Goal: Information Seeking & Learning: Learn about a topic

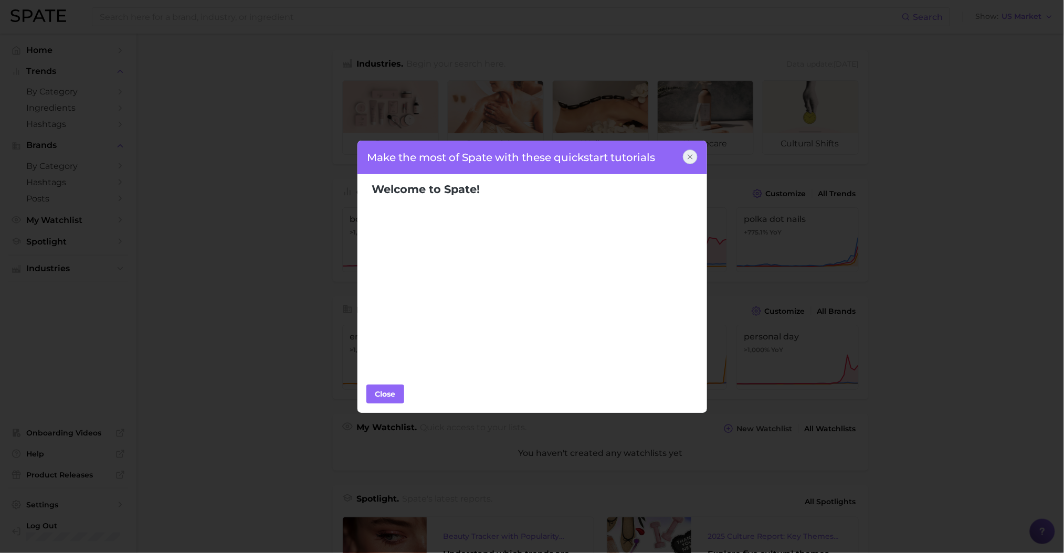
click at [61, 110] on body "Search Show US Market Home Trends by Category Ingredients Hashtags Brands by Ca…" at bounding box center [532, 276] width 1064 height 553
click at [695, 161] on div at bounding box center [690, 157] width 15 height 15
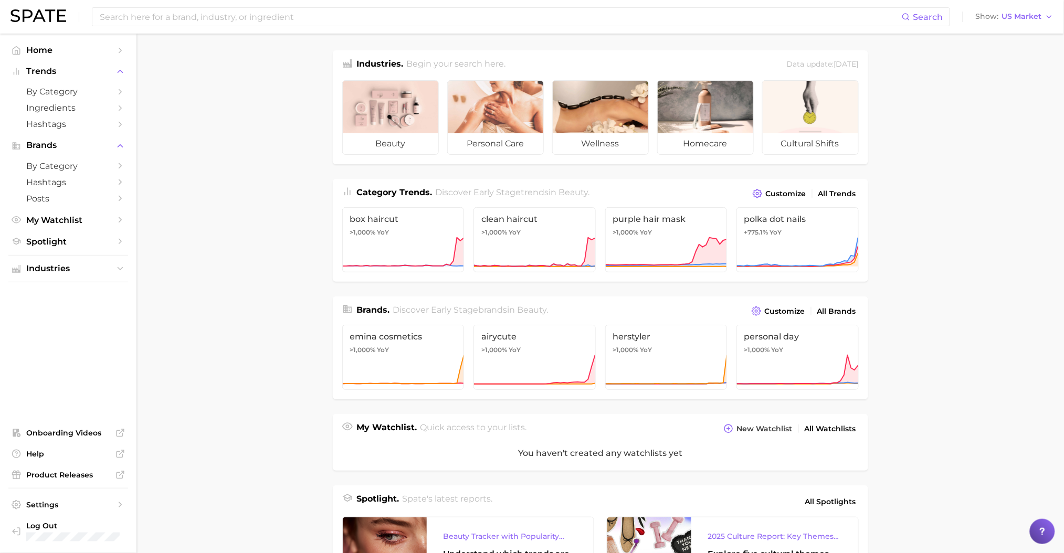
click at [39, 109] on span "Ingredients" at bounding box center [68, 108] width 84 height 10
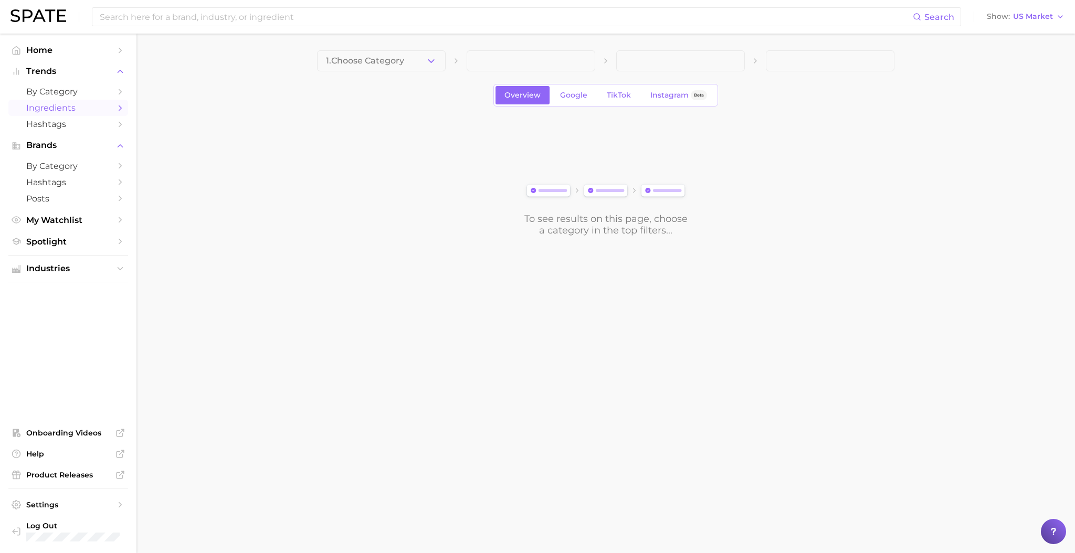
click at [433, 59] on icon "button" at bounding box center [431, 61] width 11 height 11
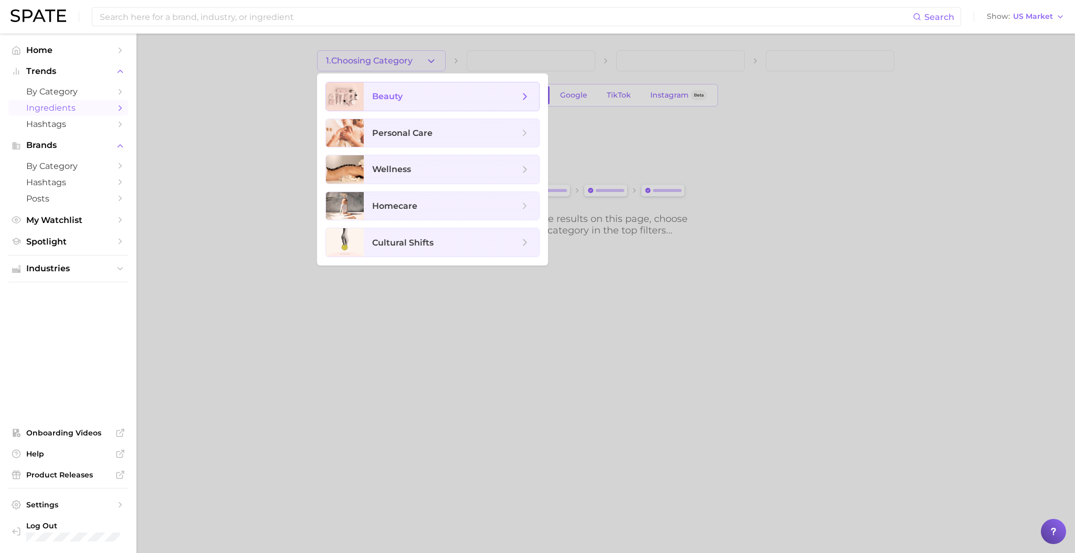
click at [437, 102] on span "beauty" at bounding box center [451, 96] width 175 height 28
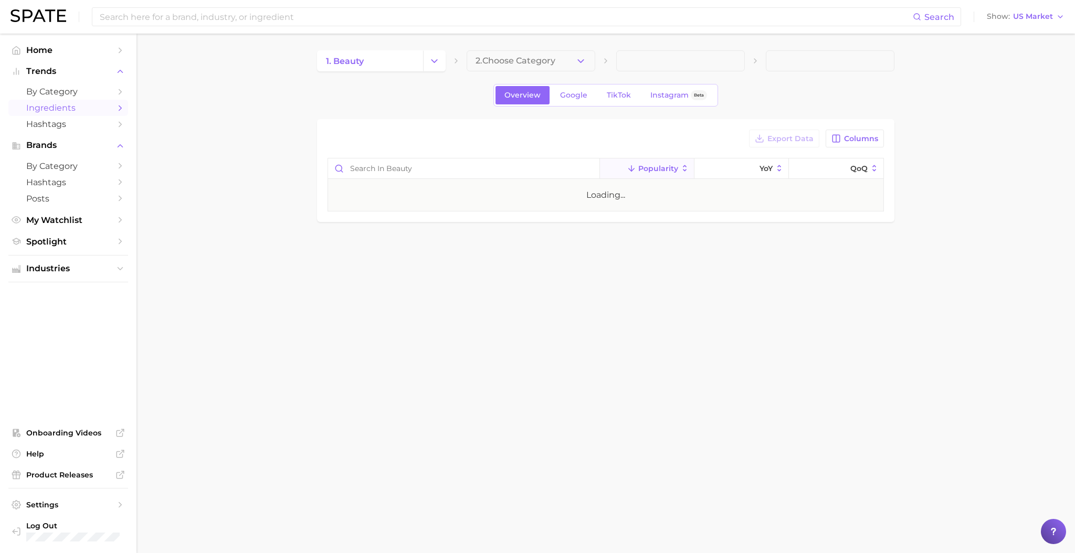
click at [442, 65] on button "Change Category" at bounding box center [434, 60] width 23 height 21
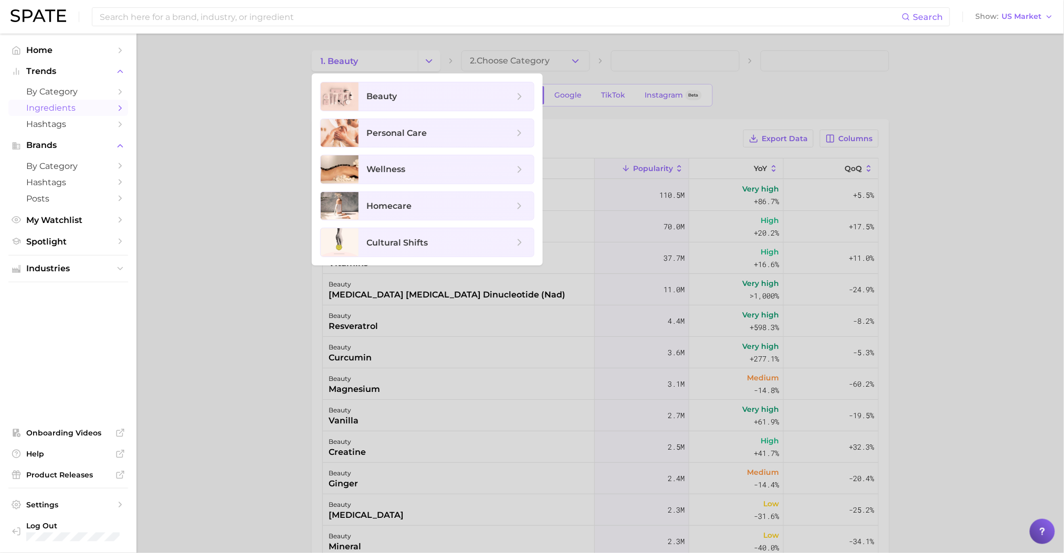
click at [442, 65] on div at bounding box center [532, 276] width 1064 height 553
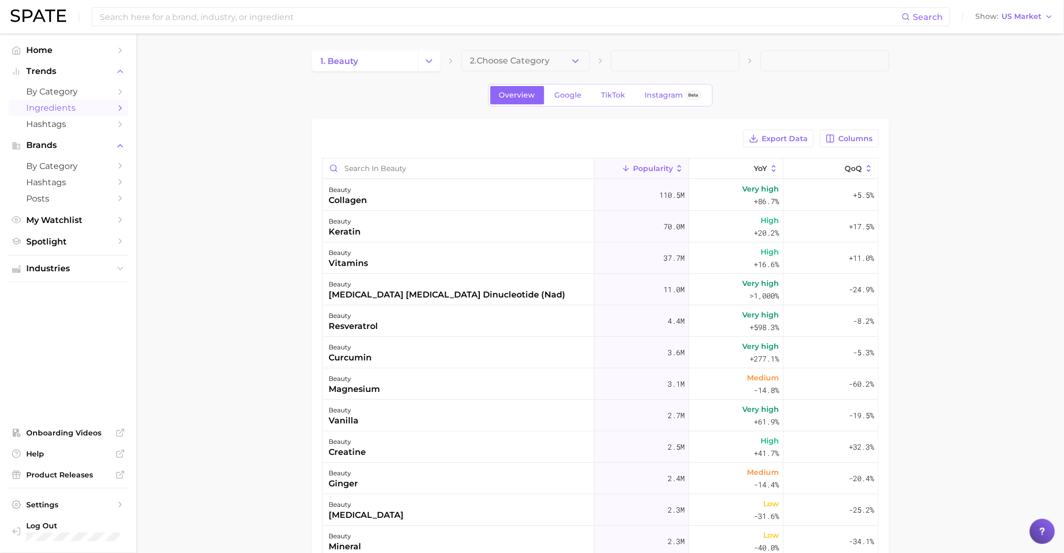
click at [582, 61] on button "2. Choose Category" at bounding box center [525, 60] width 129 height 21
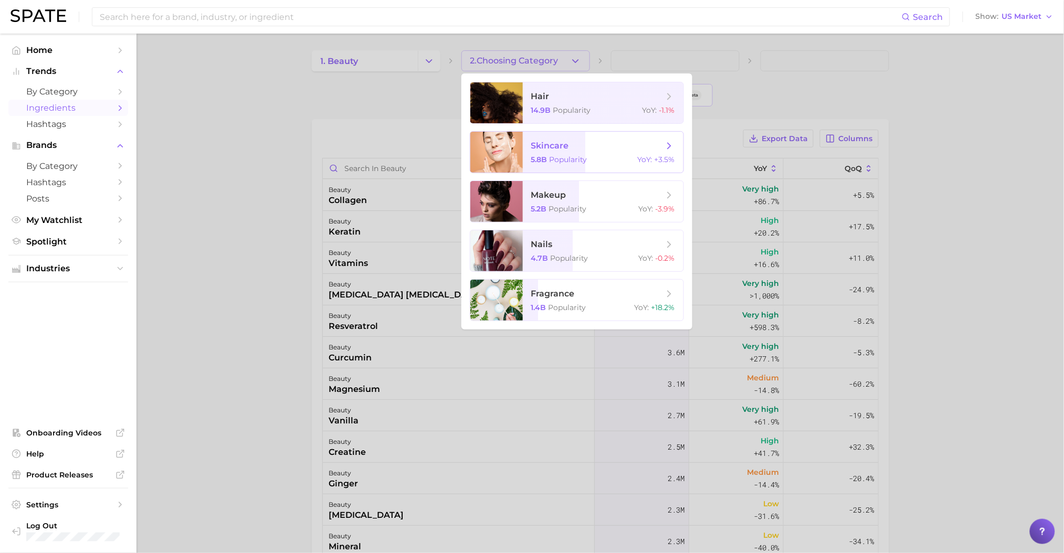
click at [599, 158] on div "5.8b Popularity YoY : +3.5%" at bounding box center [603, 159] width 144 height 9
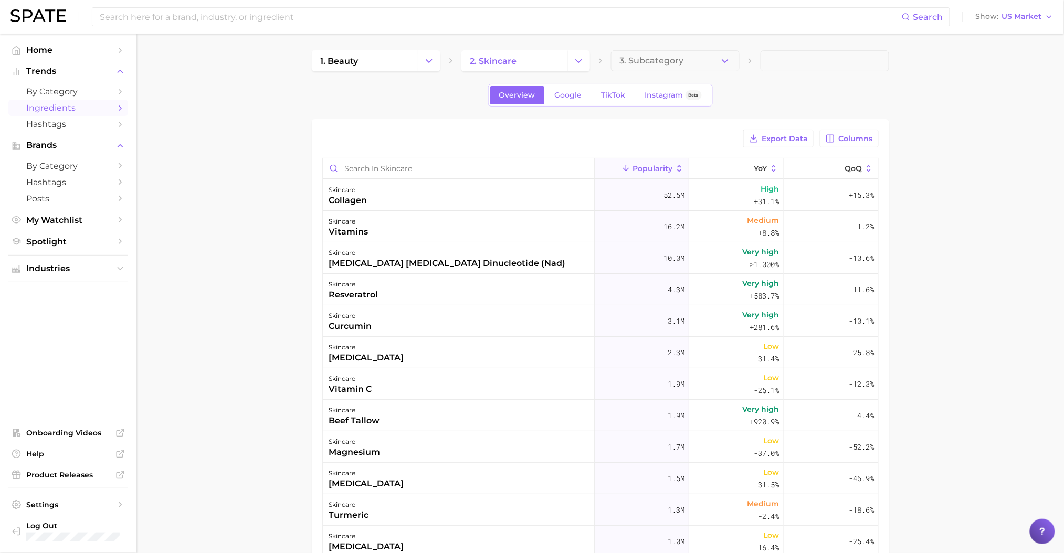
click at [649, 57] on span "3. Subcategory" at bounding box center [652, 60] width 64 height 9
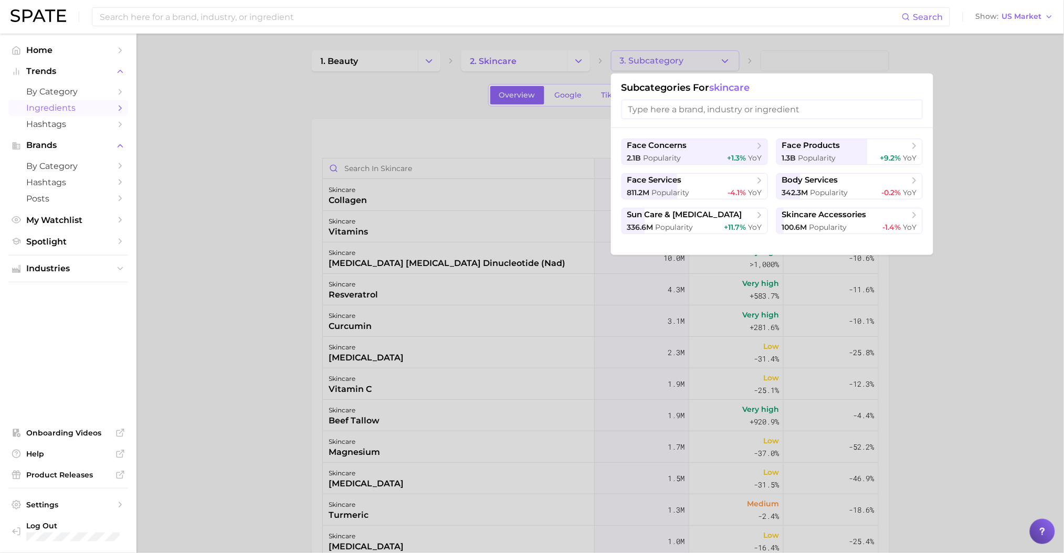
click at [870, 151] on span "face products" at bounding box center [846, 146] width 128 height 10
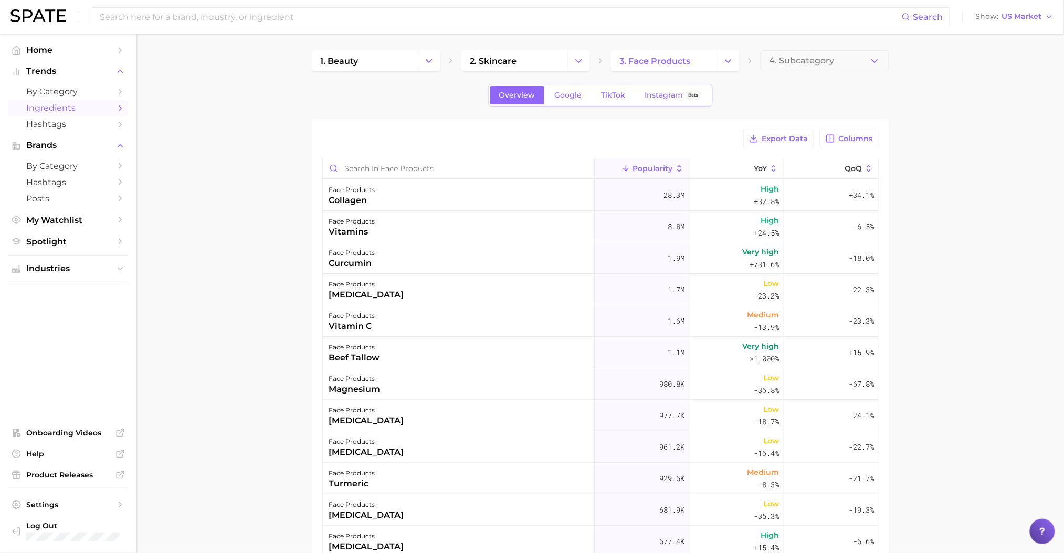
click at [821, 61] on span "4. Subcategory" at bounding box center [801, 60] width 65 height 9
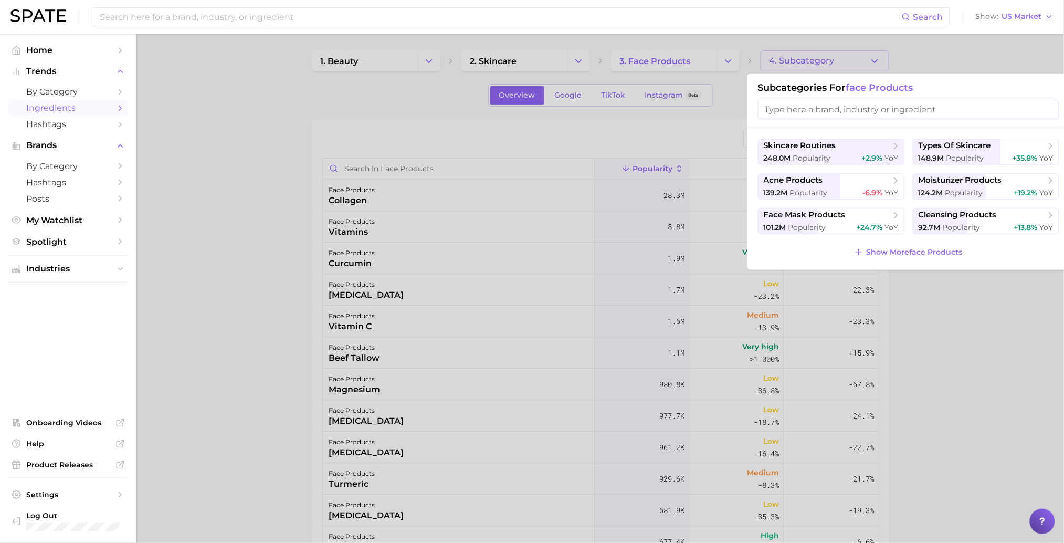
click at [836, 113] on input "search" at bounding box center [908, 109] width 301 height 19
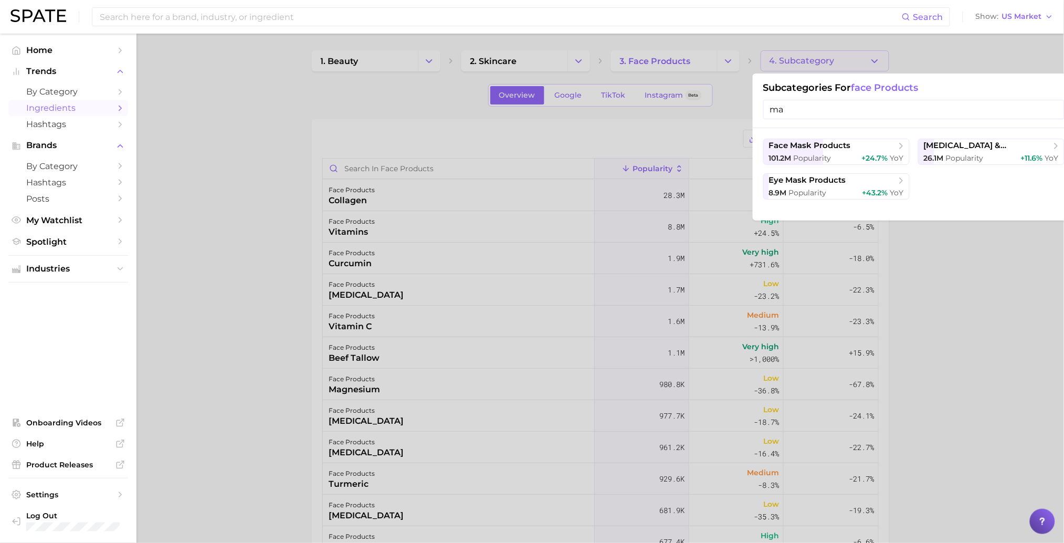
type input "m"
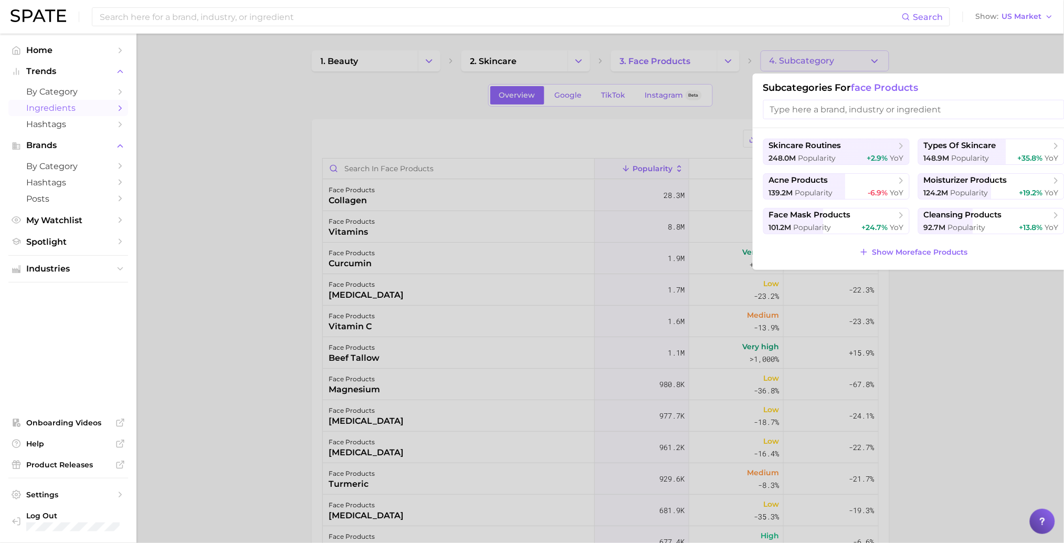
click at [955, 249] on span "Show More face products" at bounding box center [920, 252] width 96 height 9
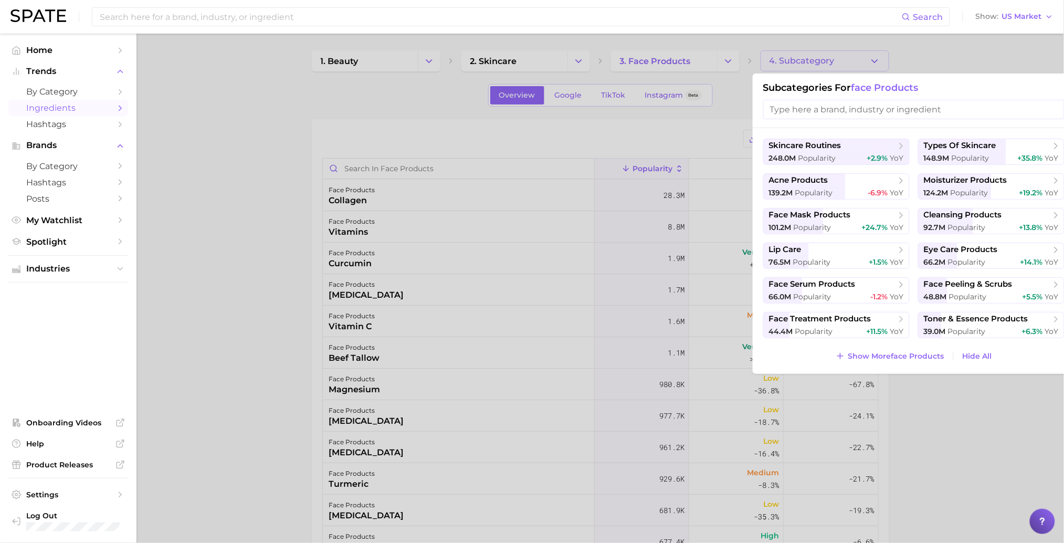
click at [979, 145] on span "types of skincare" at bounding box center [960, 146] width 72 height 10
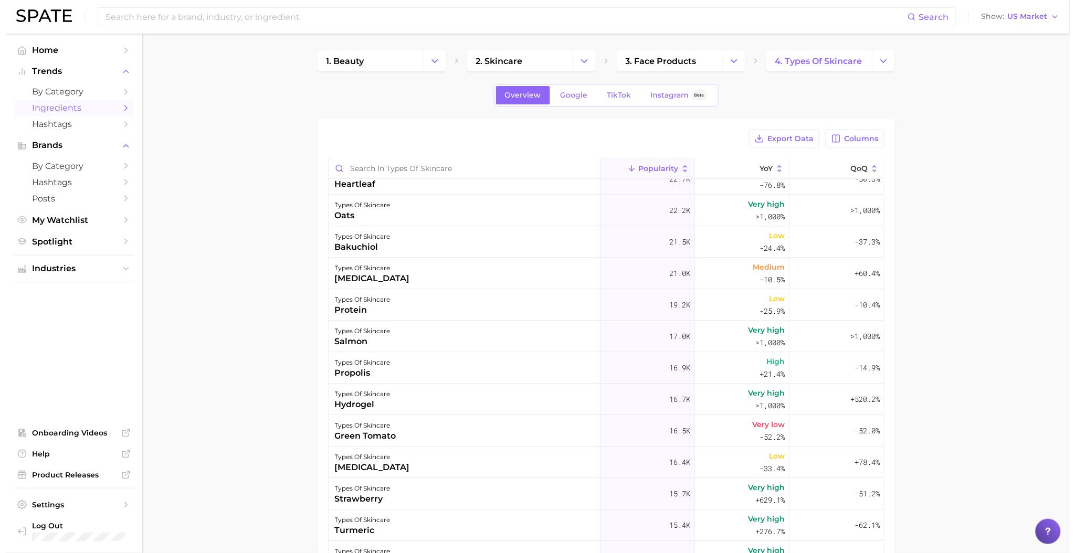
scroll to position [1811, 0]
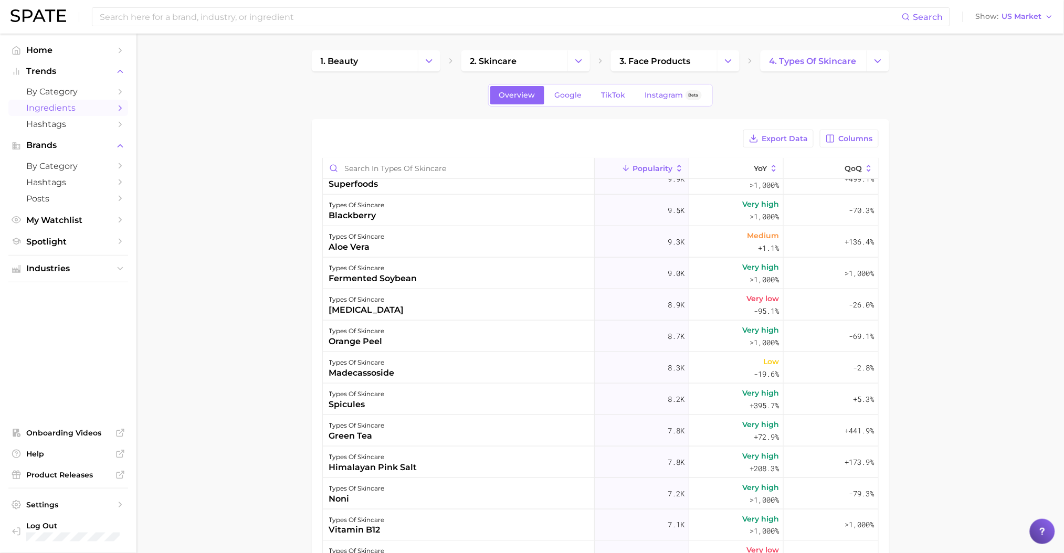
click at [759, 421] on span "Very high" at bounding box center [761, 424] width 37 height 13
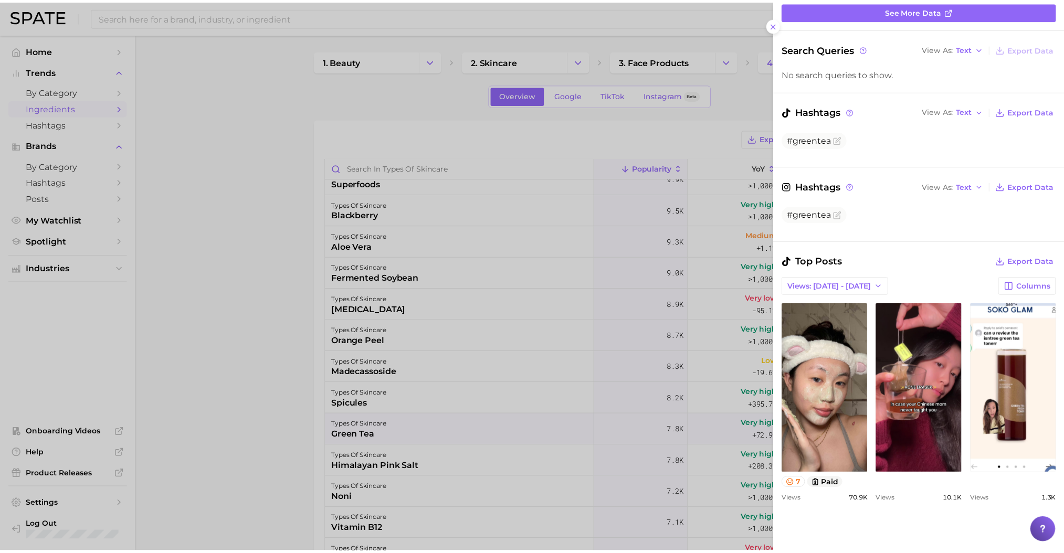
scroll to position [210, 0]
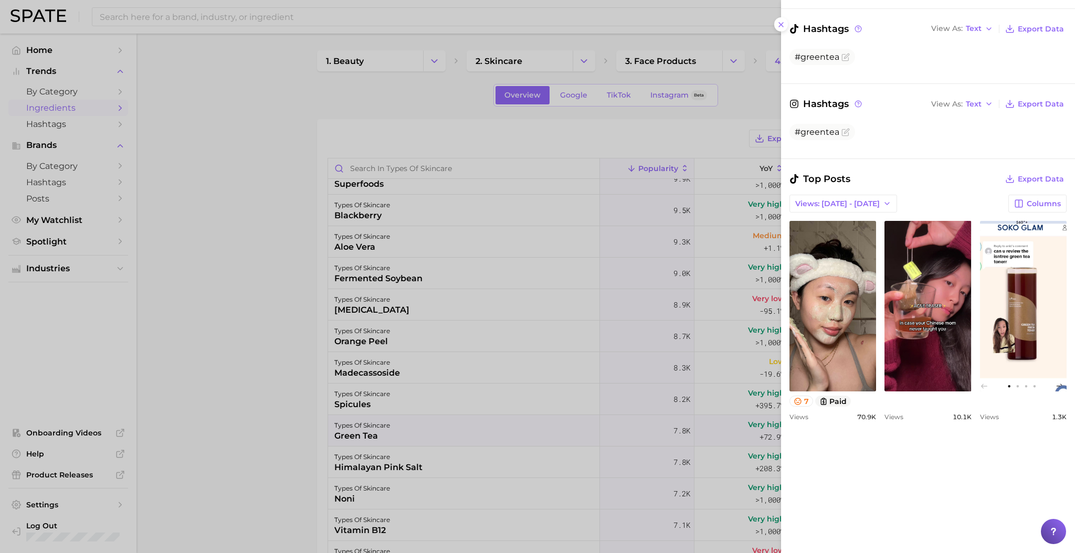
click at [280, 212] on div at bounding box center [537, 276] width 1075 height 553
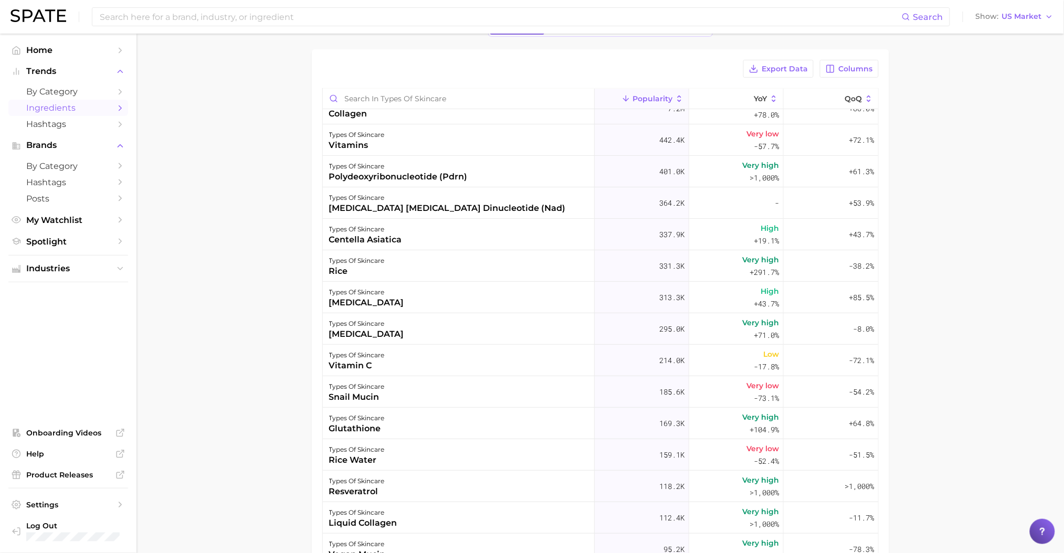
scroll to position [0, 0]
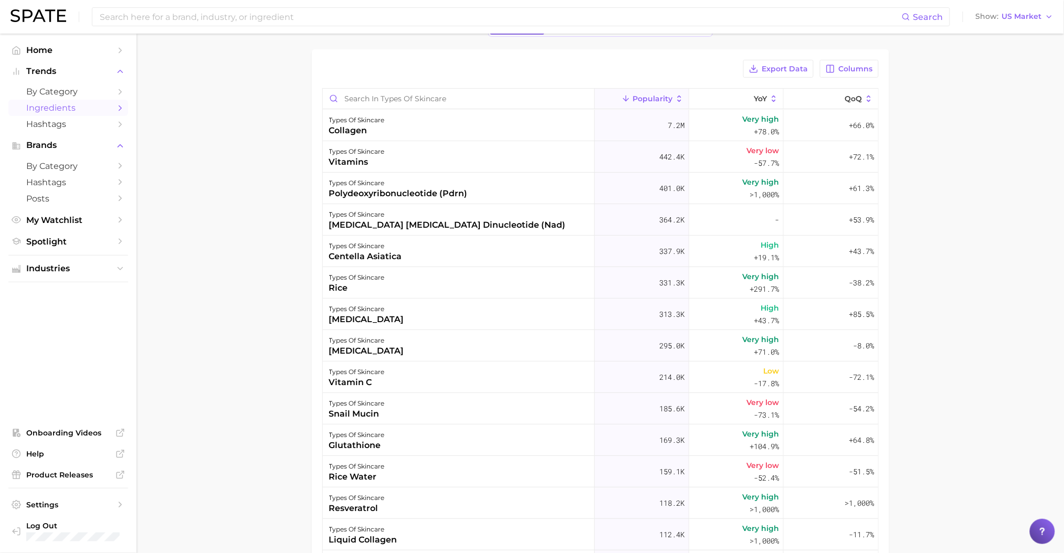
click at [844, 66] on span "Columns" at bounding box center [856, 69] width 34 height 9
click at [721, 123] on rect at bounding box center [722, 123] width 9 height 9
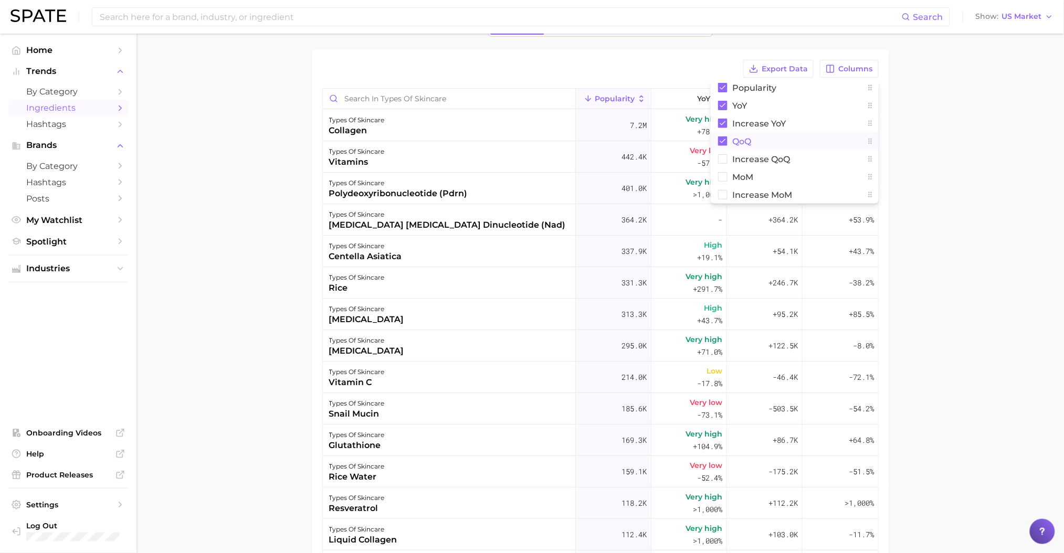
click at [724, 140] on icon at bounding box center [722, 141] width 6 height 4
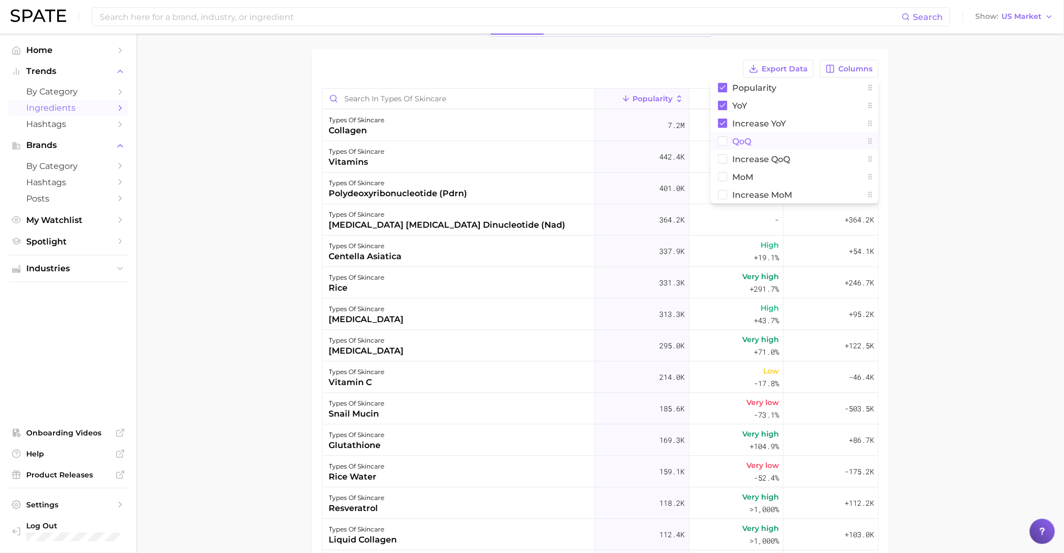
click at [723, 143] on rect at bounding box center [722, 141] width 9 height 9
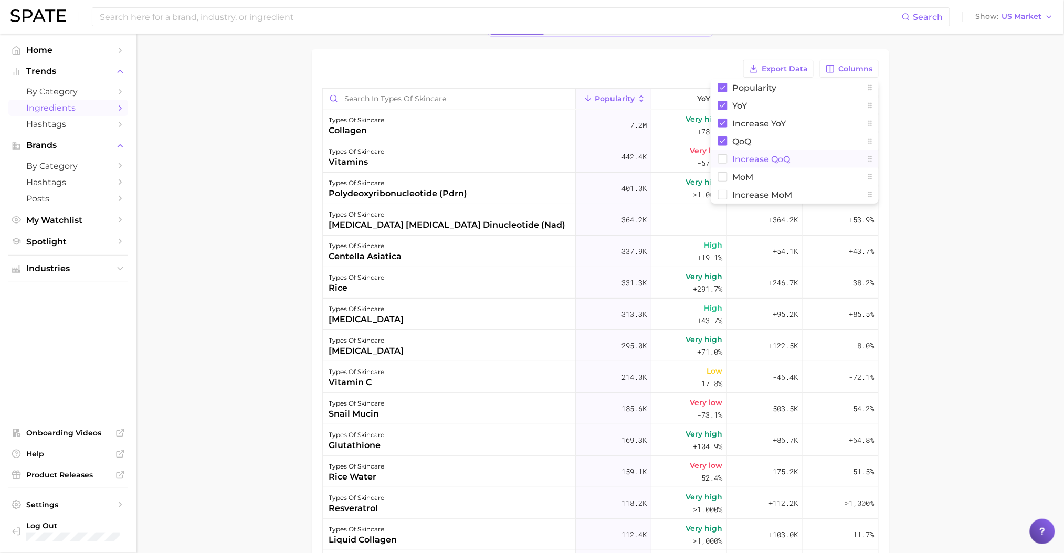
click at [724, 160] on rect at bounding box center [722, 159] width 9 height 9
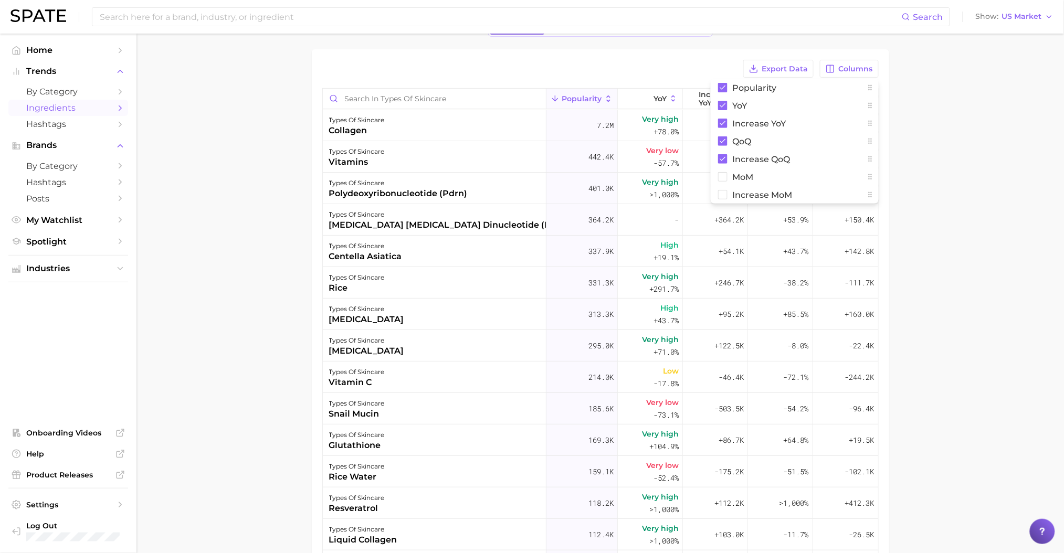
click at [1032, 203] on main "1. beauty 2. skincare 3. face products 4. types of skincare Overview Google Tik…" at bounding box center [599, 334] width 927 height 740
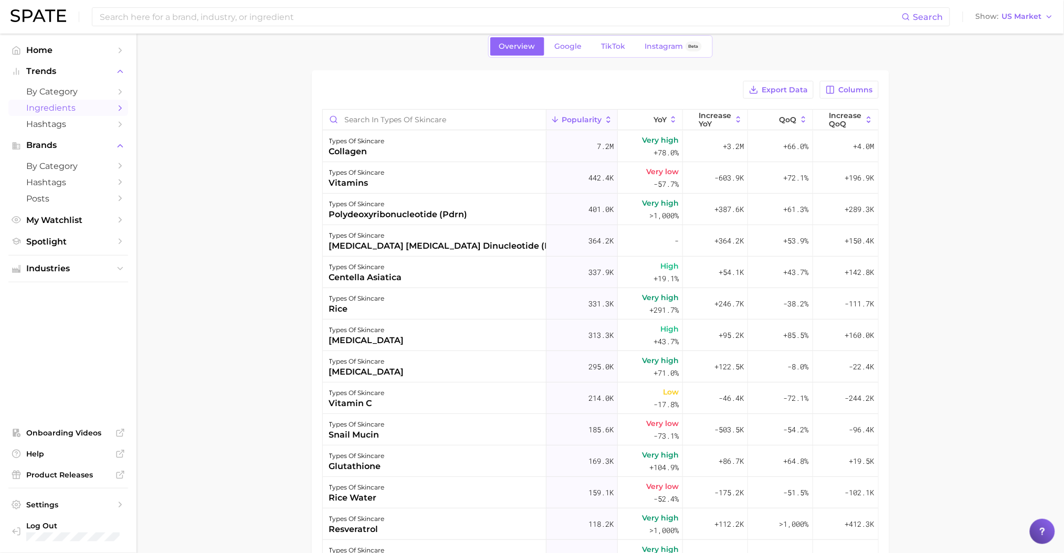
scroll to position [11, 0]
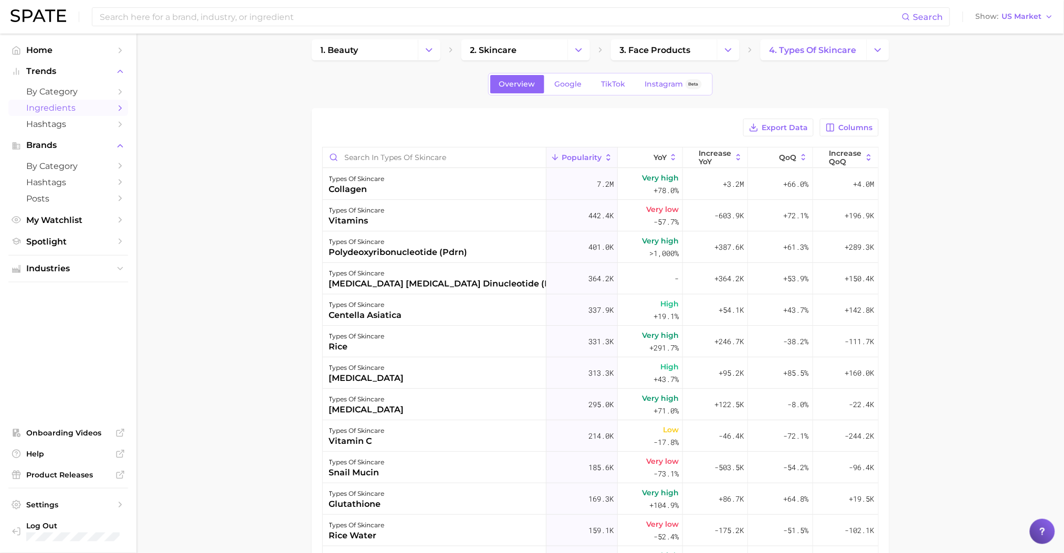
click at [838, 131] on button "Columns" at bounding box center [849, 128] width 58 height 18
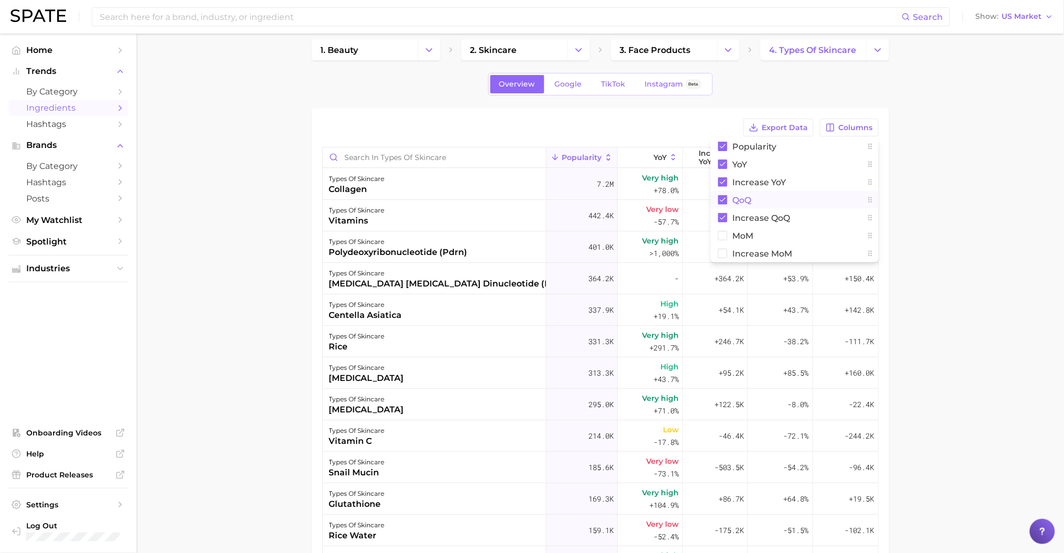
click at [726, 199] on rect at bounding box center [722, 199] width 9 height 9
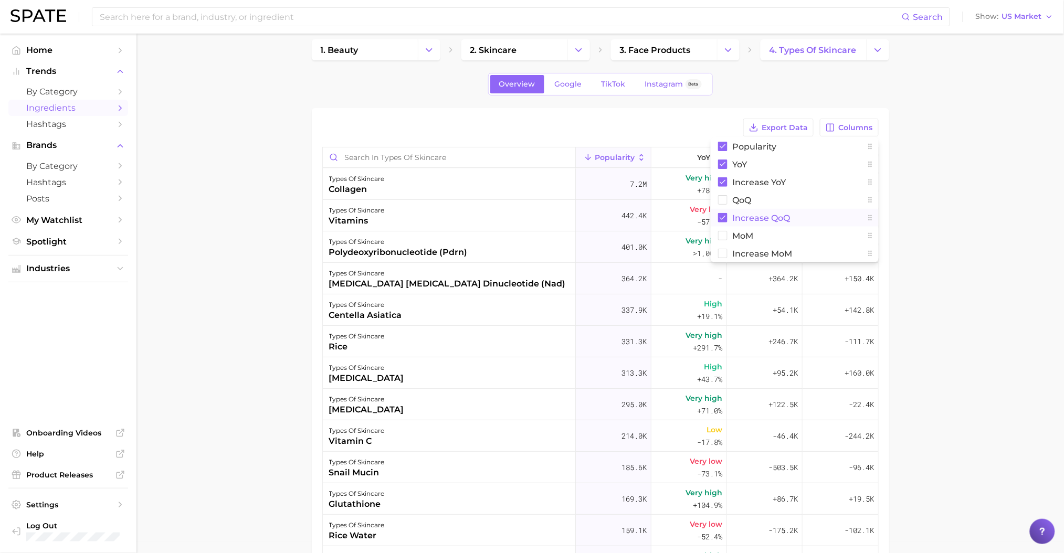
click at [718, 217] on rect at bounding box center [722, 217] width 9 height 9
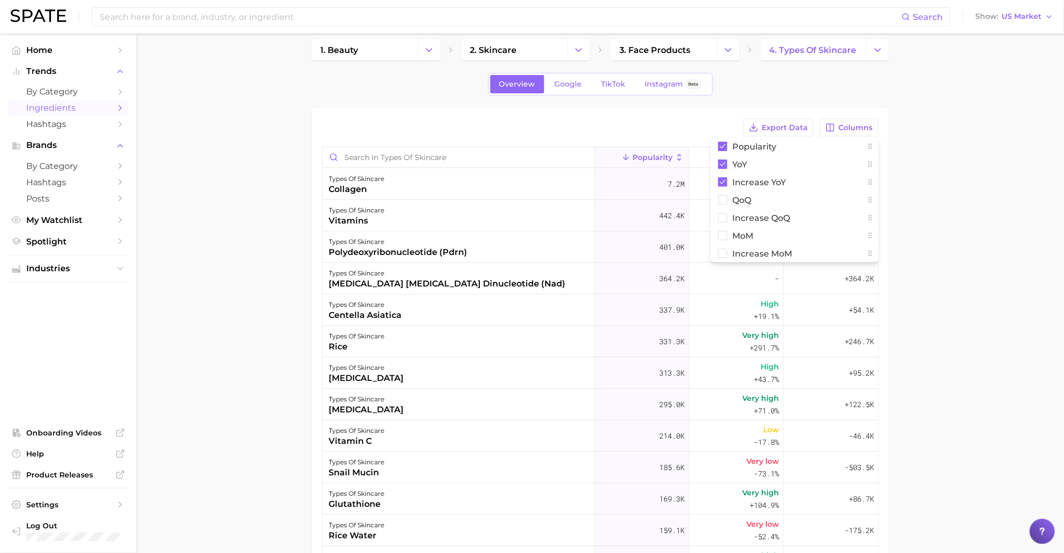
click at [985, 279] on main "1. beauty 2. skincare 3. face products 4. types of skincare Overview Google Tik…" at bounding box center [599, 393] width 927 height 740
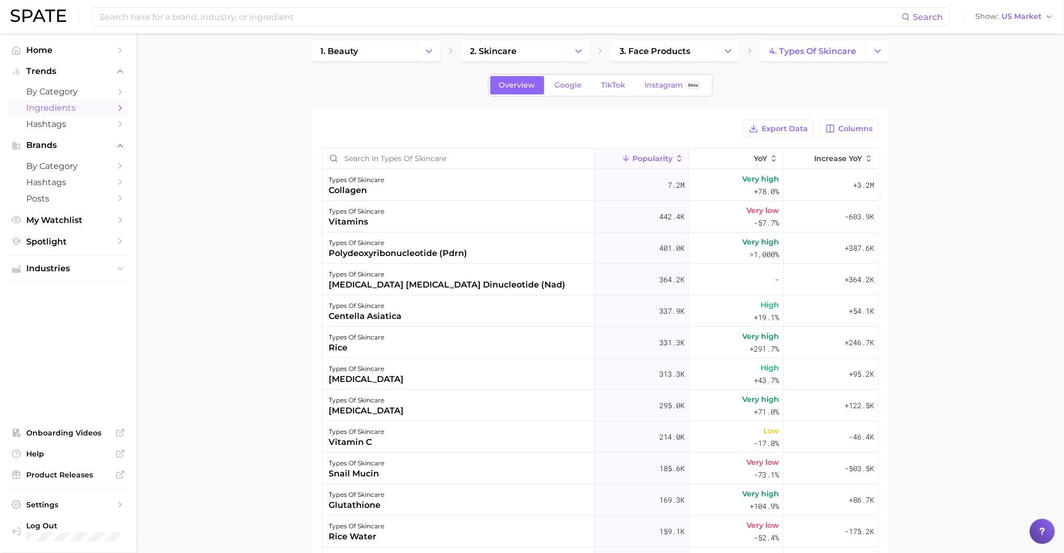
scroll to position [0, 0]
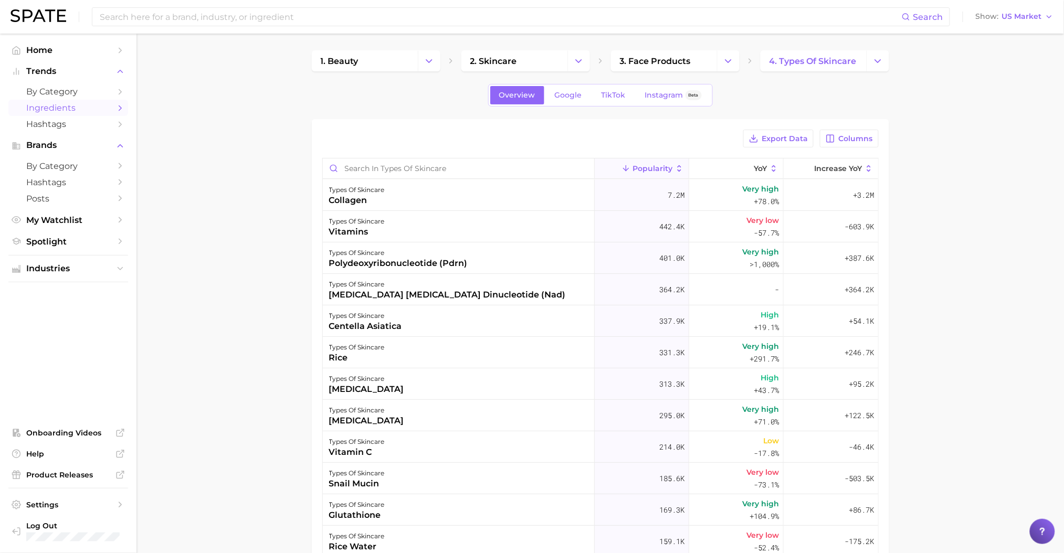
click at [633, 168] on span "Popularity" at bounding box center [652, 168] width 40 height 8
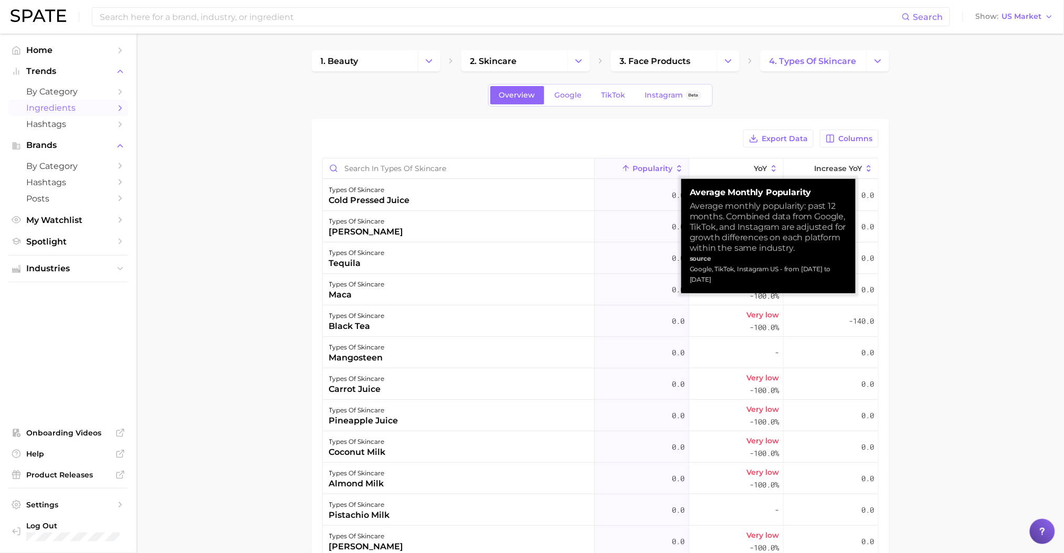
click at [633, 168] on span "Popularity" at bounding box center [652, 168] width 40 height 8
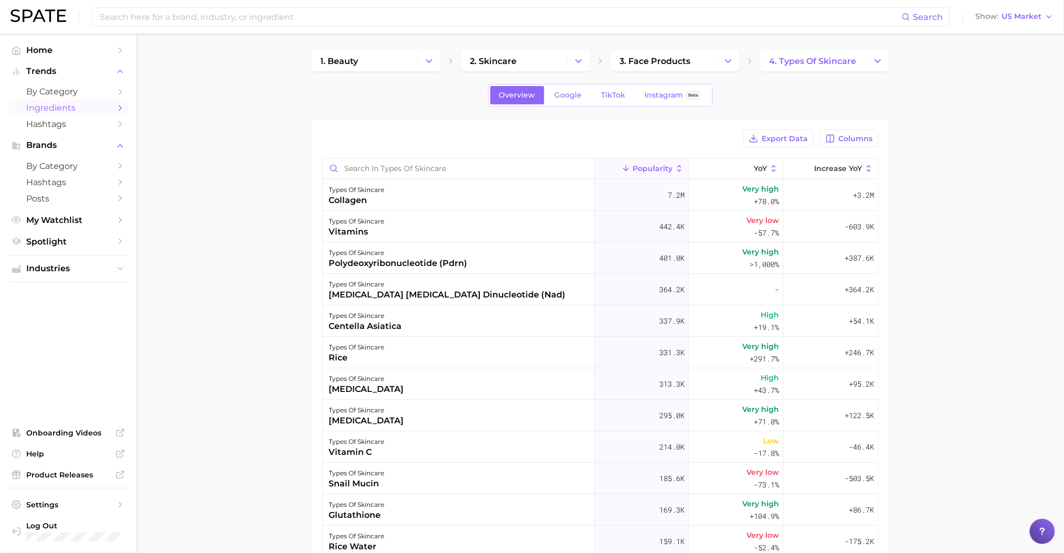
click at [857, 137] on span "Columns" at bounding box center [856, 138] width 34 height 9
click at [725, 213] on rect at bounding box center [722, 211] width 9 height 9
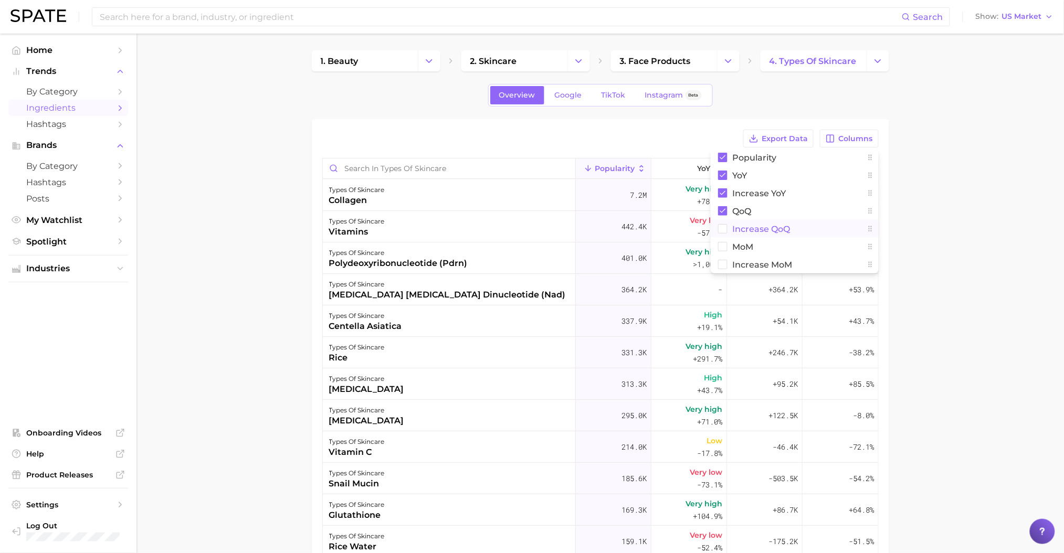
click at [724, 232] on rect at bounding box center [722, 229] width 9 height 9
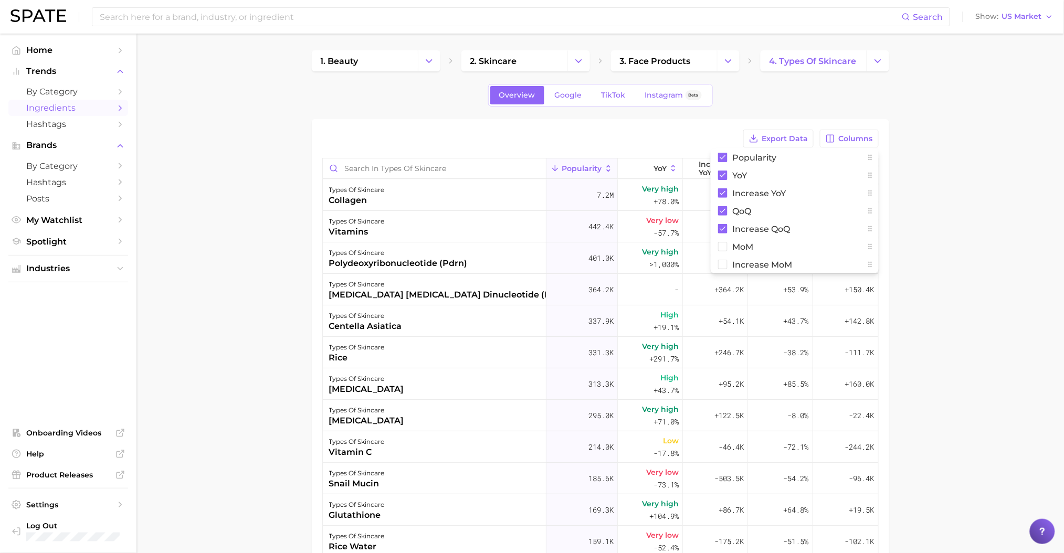
click at [960, 260] on main "1. beauty 2. skincare 3. face products 4. types of skincare Overview Google Tik…" at bounding box center [599, 404] width 927 height 740
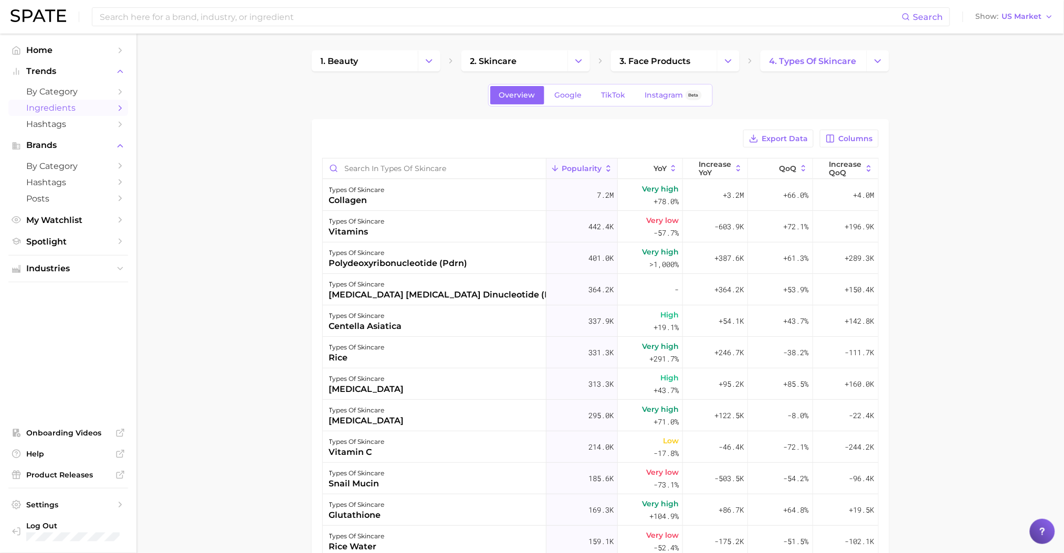
click at [978, 188] on main "1. beauty 2. skincare 3. face products 4. types of skincare Overview Google Tik…" at bounding box center [599, 404] width 927 height 740
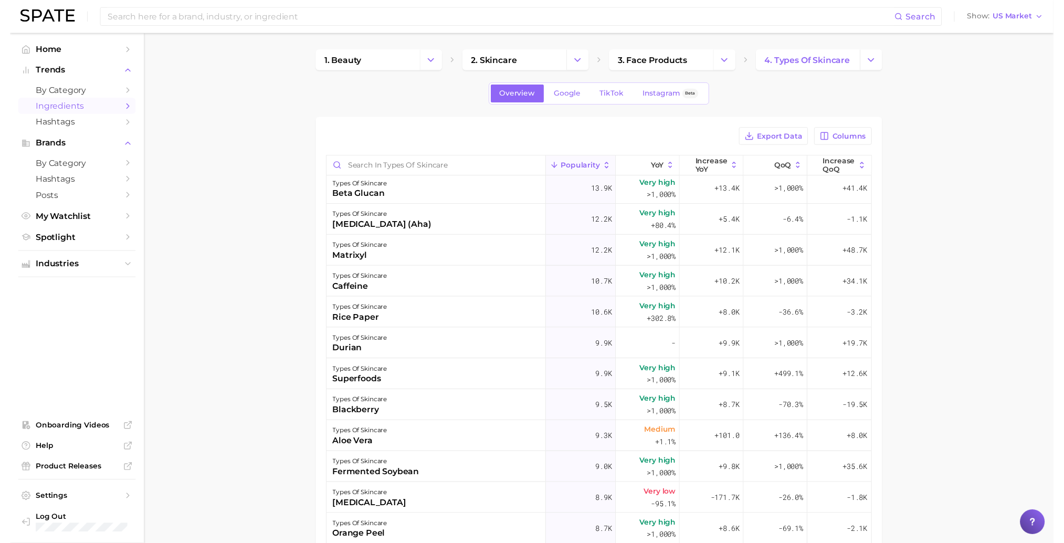
scroll to position [1749, 0]
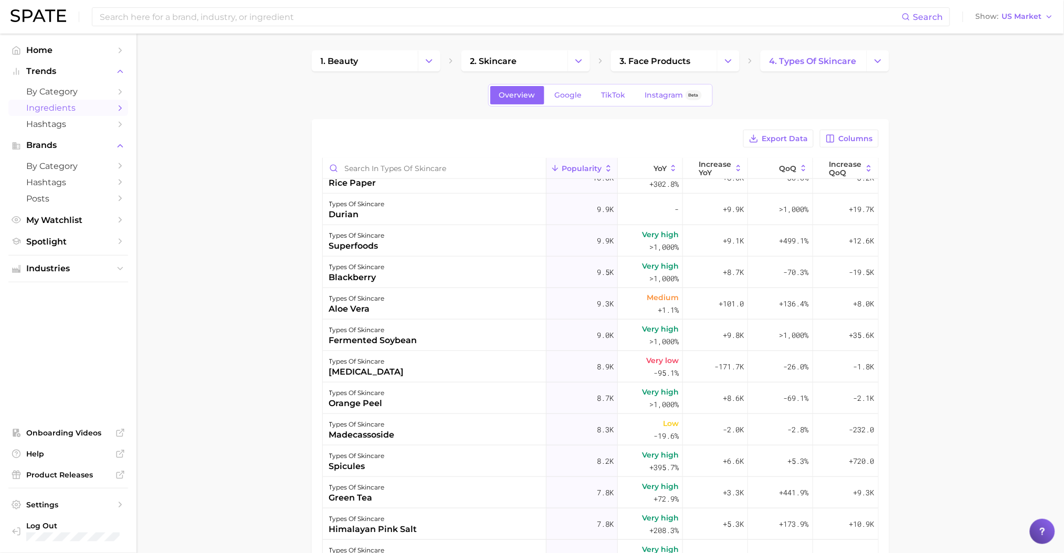
click at [876, 60] on icon "Change Category" at bounding box center [877, 61] width 11 height 11
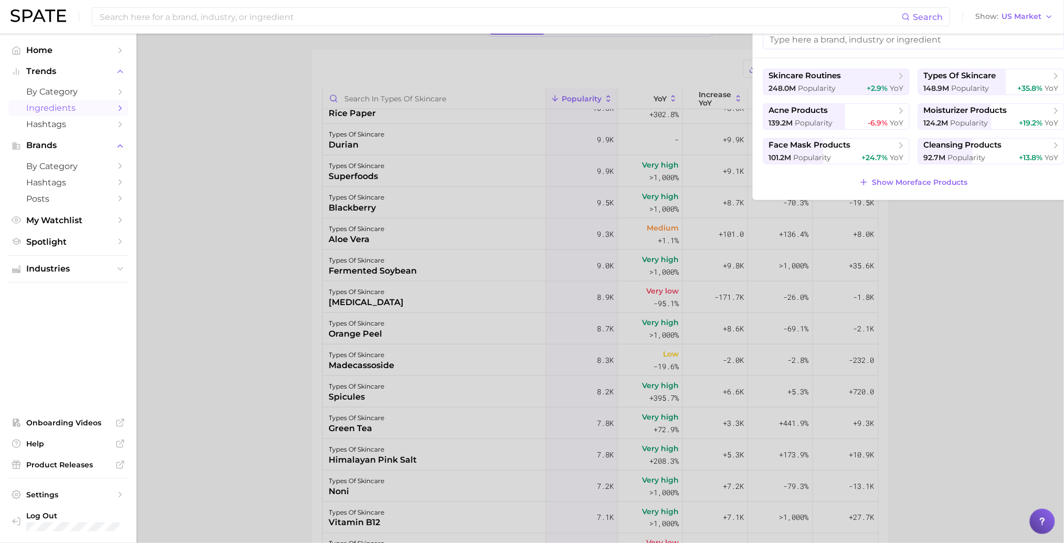
scroll to position [0, 0]
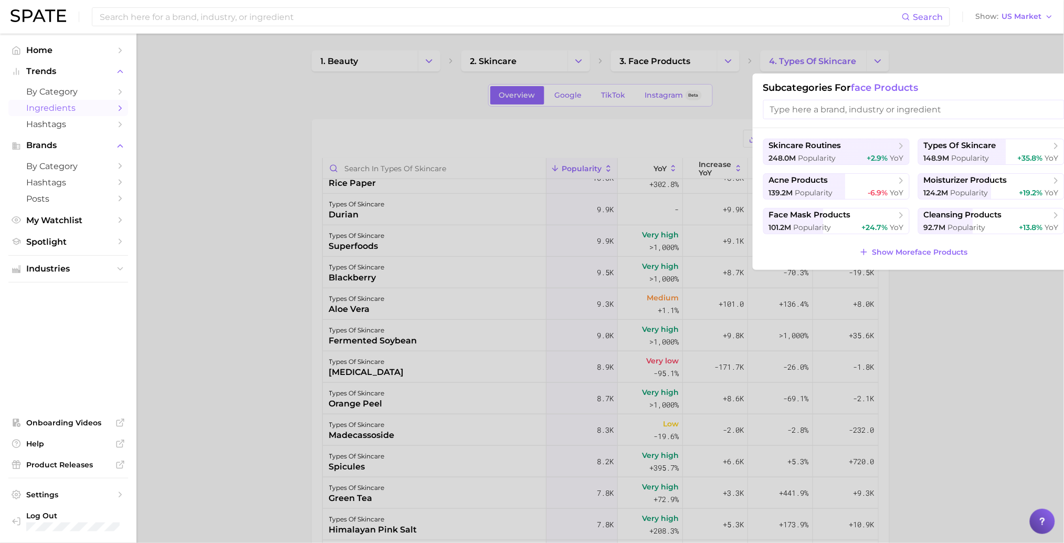
click at [887, 252] on span "Show More face products" at bounding box center [920, 252] width 96 height 9
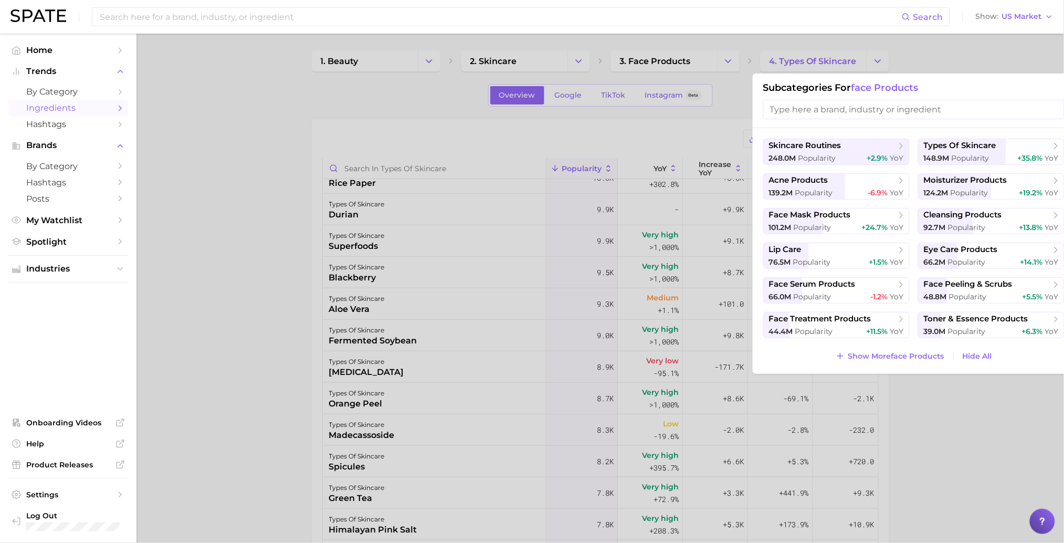
click at [908, 355] on span "Show More face products" at bounding box center [896, 356] width 96 height 9
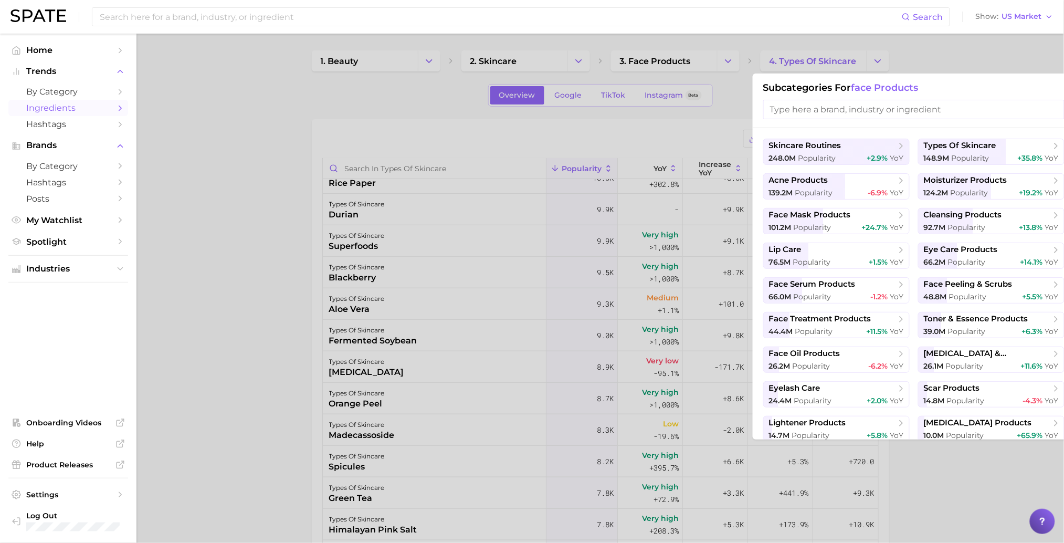
scroll to position [38, 0]
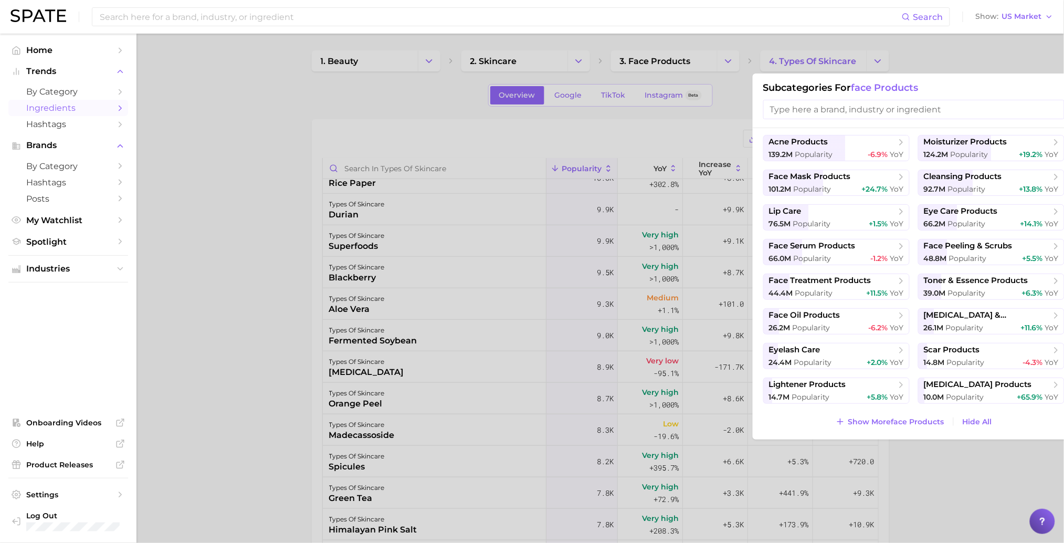
click at [833, 112] on input "search" at bounding box center [913, 109] width 301 height 19
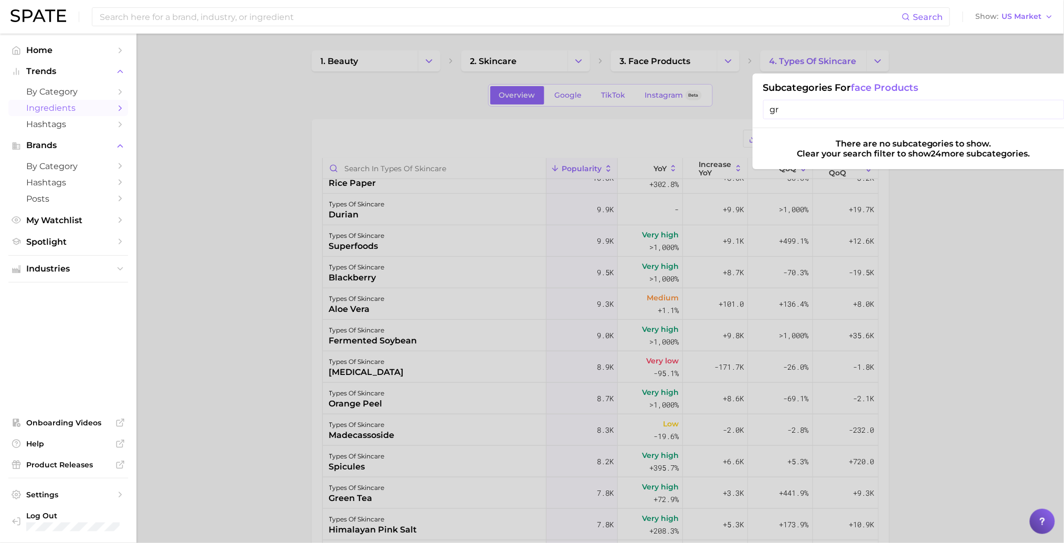
type input "g"
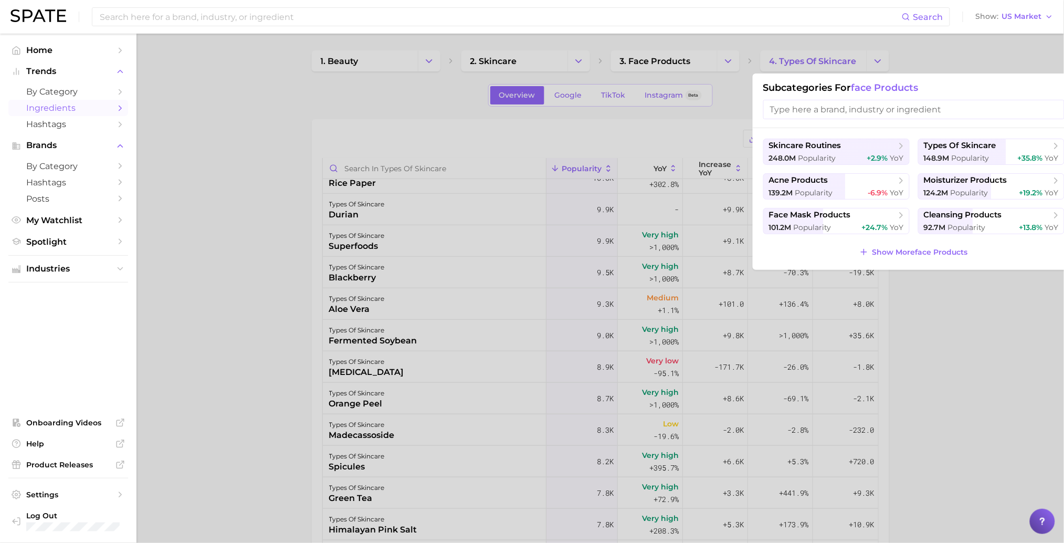
click at [883, 248] on span "Show More face products" at bounding box center [920, 252] width 96 height 9
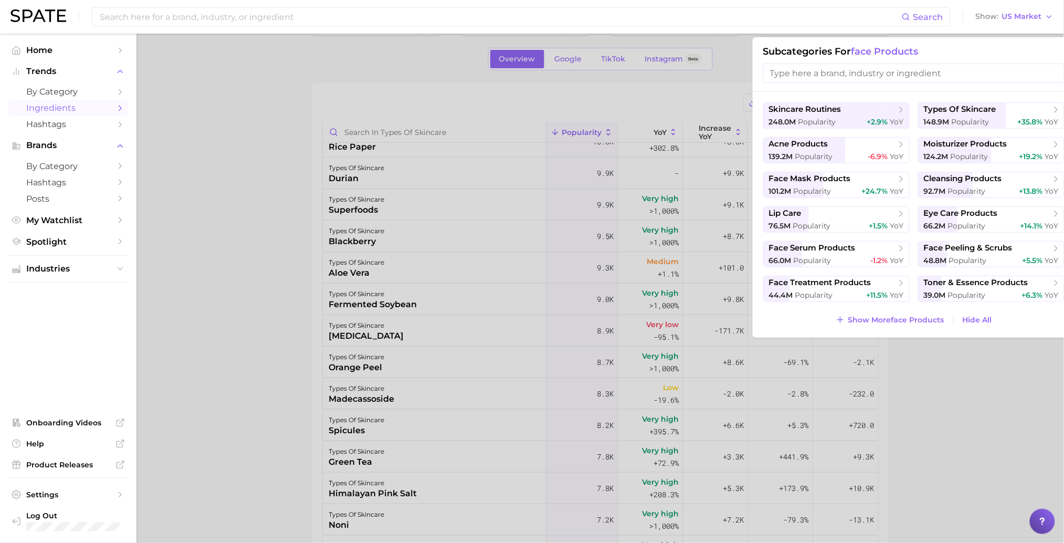
scroll to position [70, 0]
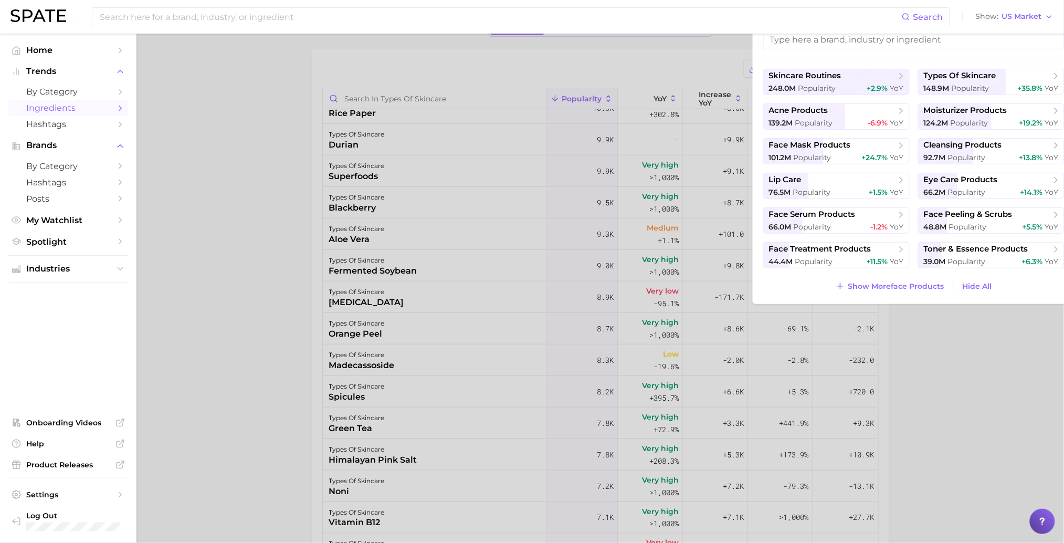
click at [918, 279] on button "Show More face products" at bounding box center [890, 286] width 114 height 15
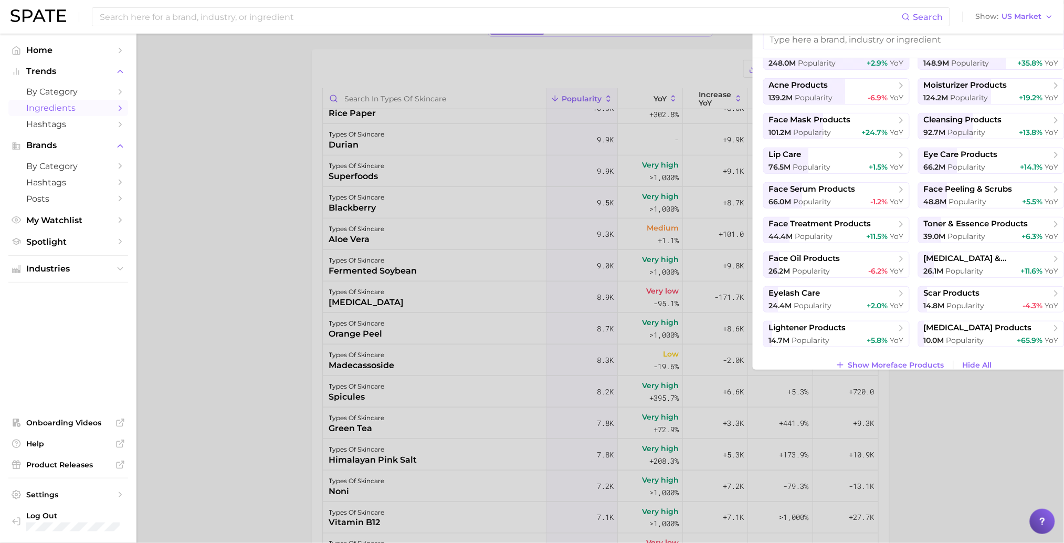
scroll to position [38, 0]
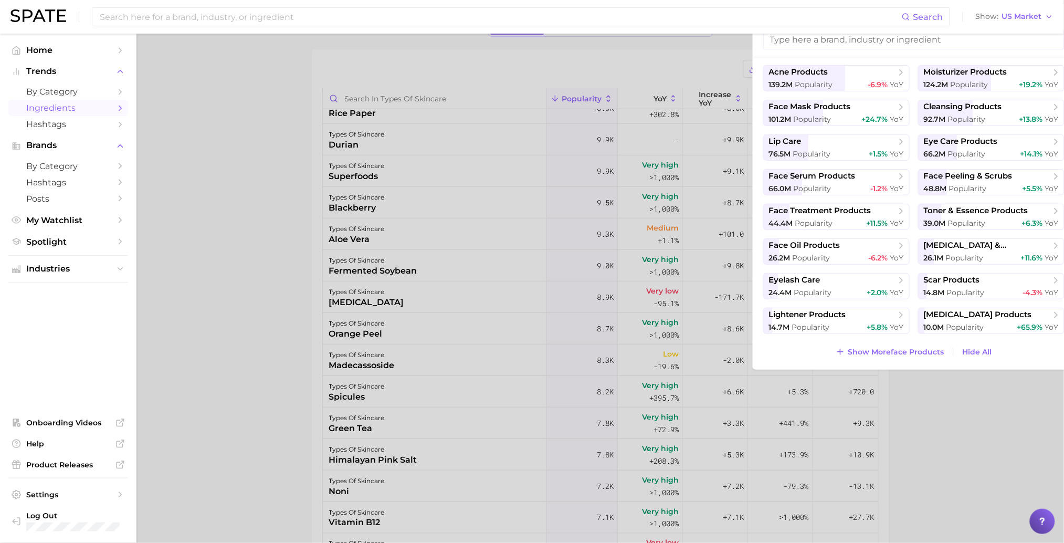
click at [914, 345] on button "Show More face products" at bounding box center [890, 351] width 114 height 15
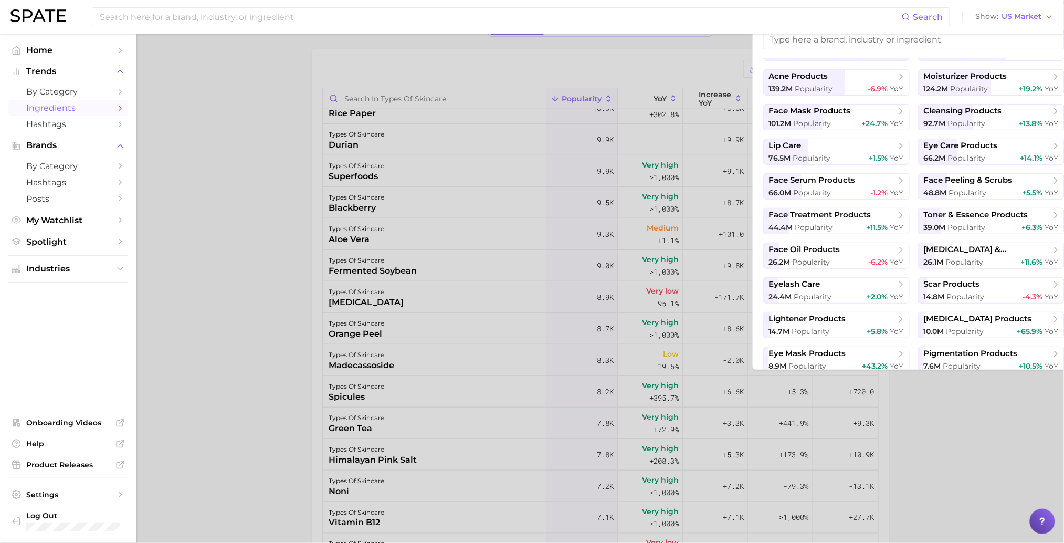
scroll to position [0, 0]
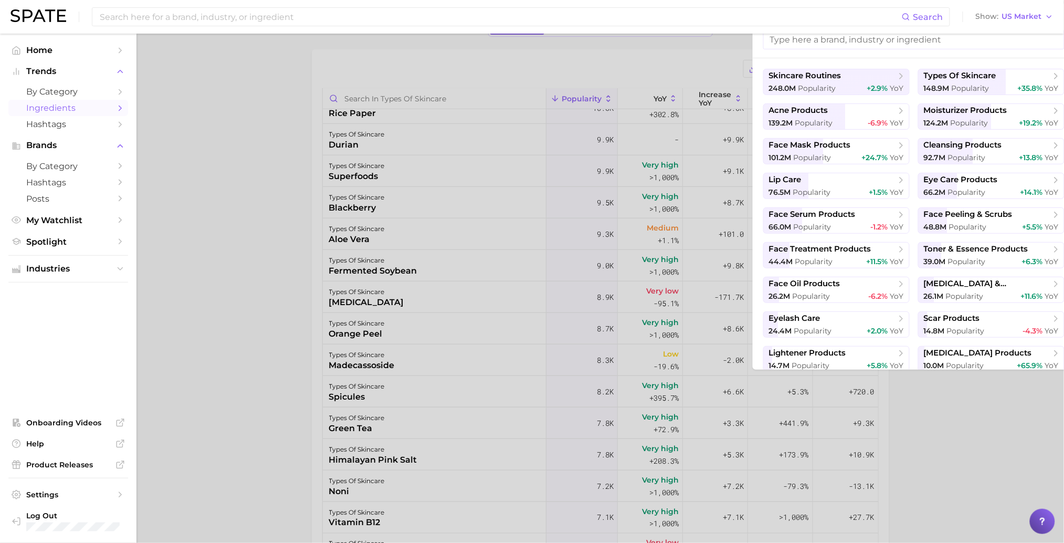
click at [236, 121] on div at bounding box center [532, 271] width 1064 height 543
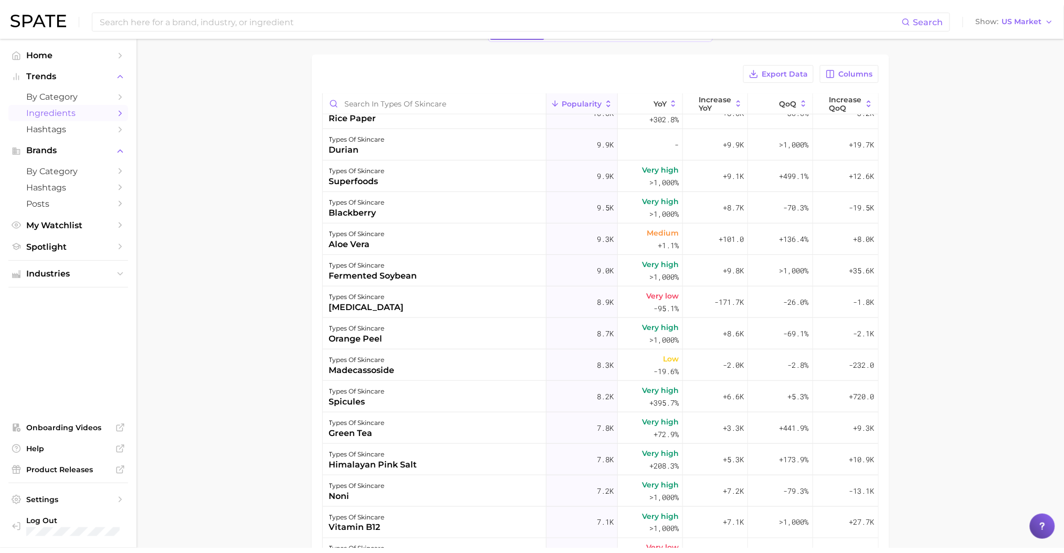
scroll to position [50, 0]
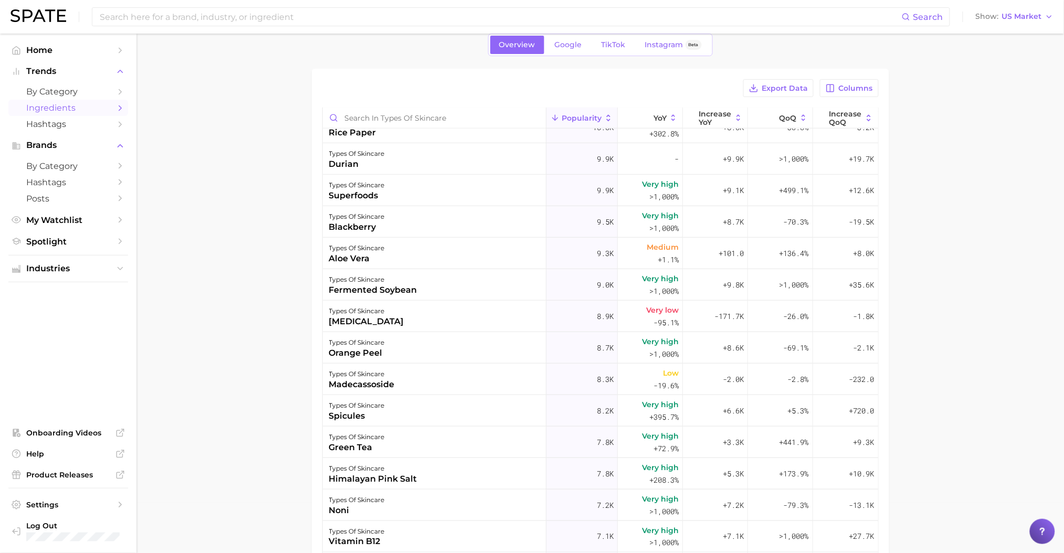
click at [119, 109] on icon "Sidebar" at bounding box center [119, 107] width 9 height 9
click at [57, 112] on span "Ingredients" at bounding box center [68, 108] width 84 height 10
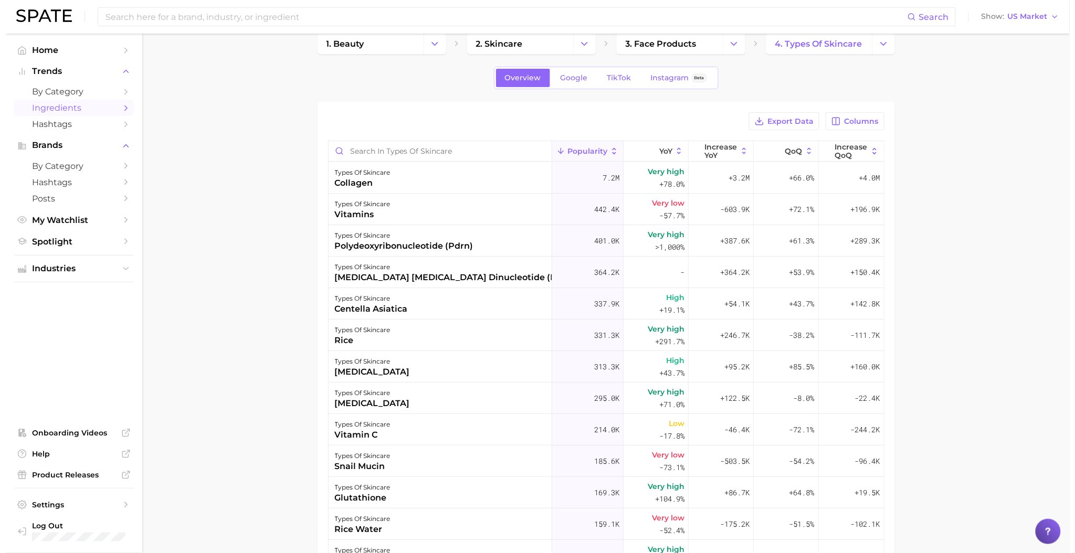
scroll to position [0, 0]
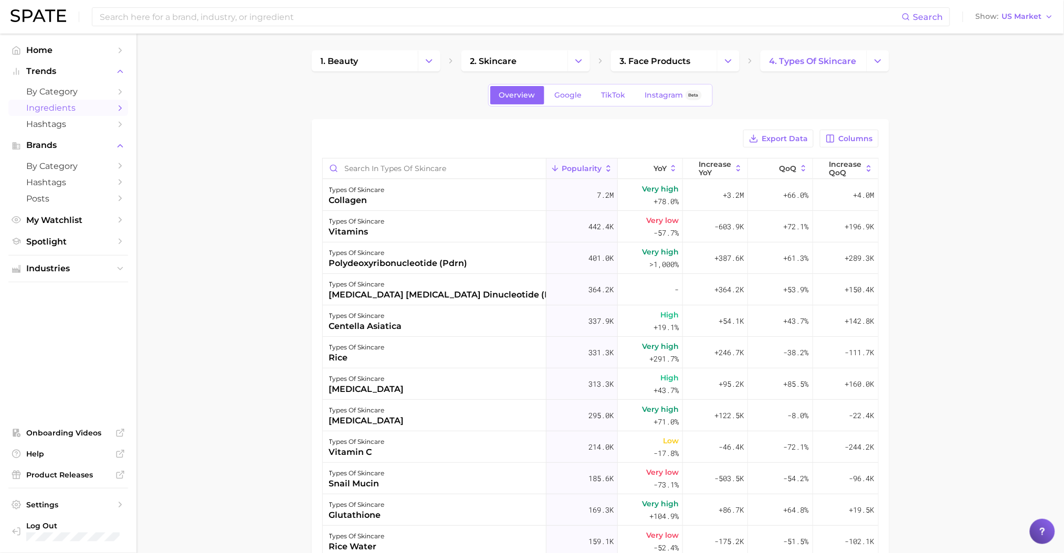
click at [882, 63] on icon "Change Category" at bounding box center [877, 61] width 11 height 11
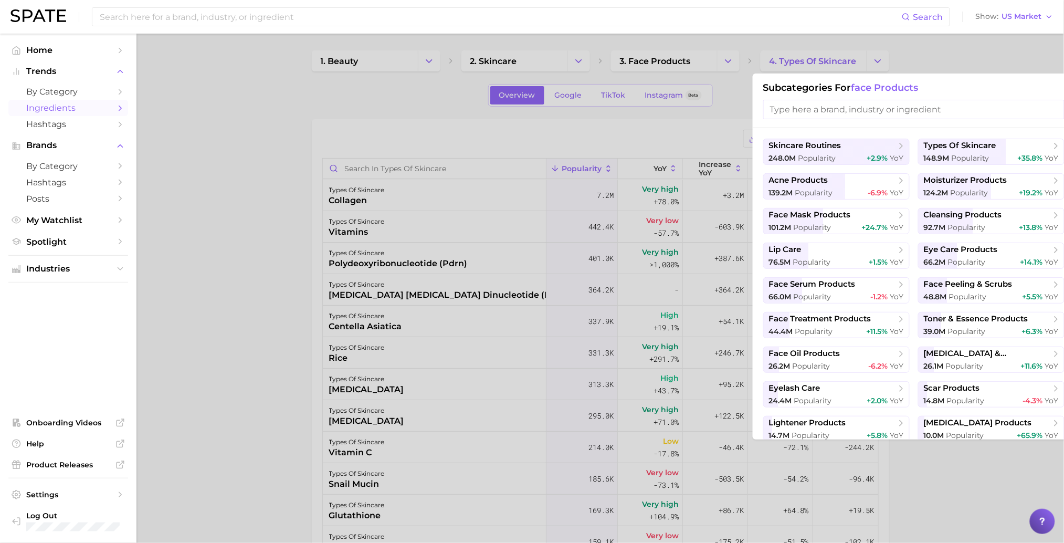
click at [844, 163] on div "248.0m Popularity +2.9% YoY" at bounding box center [836, 158] width 135 height 10
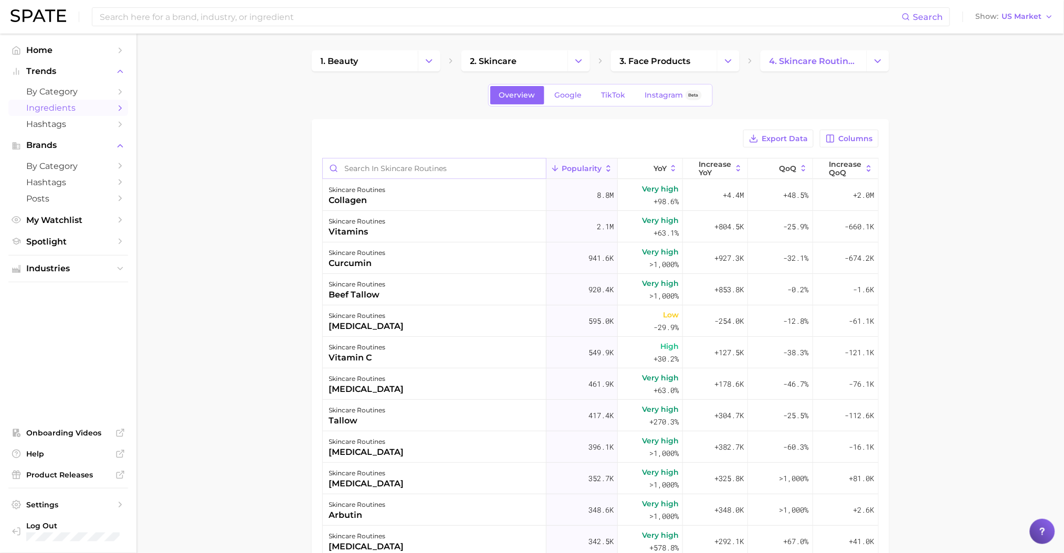
click at [401, 171] on input "Search in skincare routines" at bounding box center [435, 168] width 224 height 20
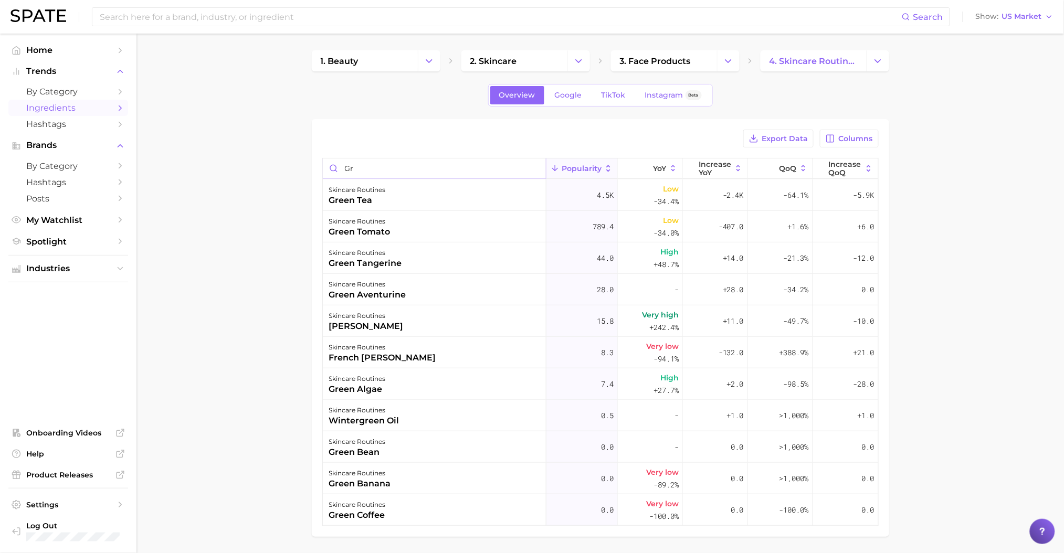
type input "g"
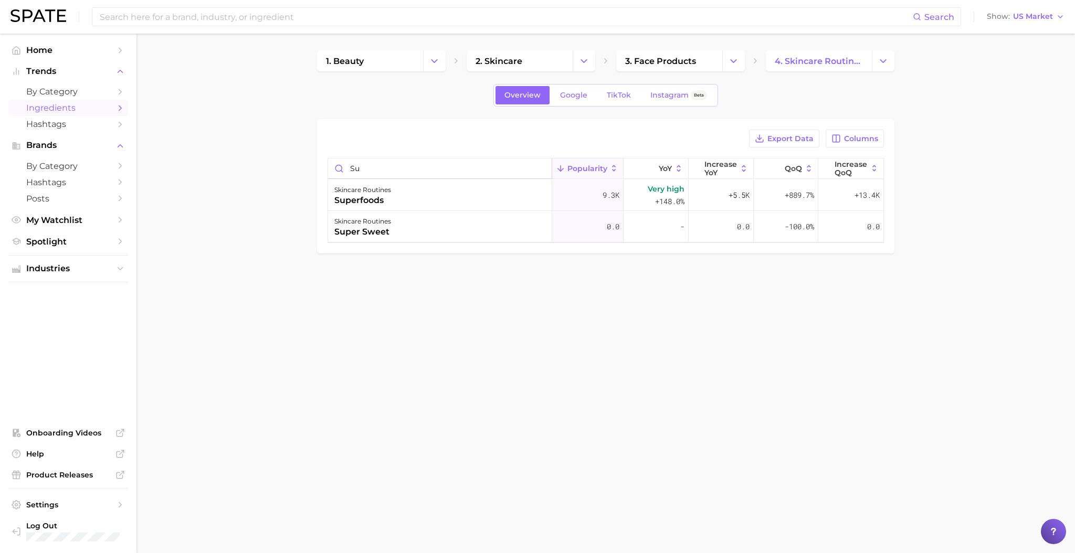
type input "s"
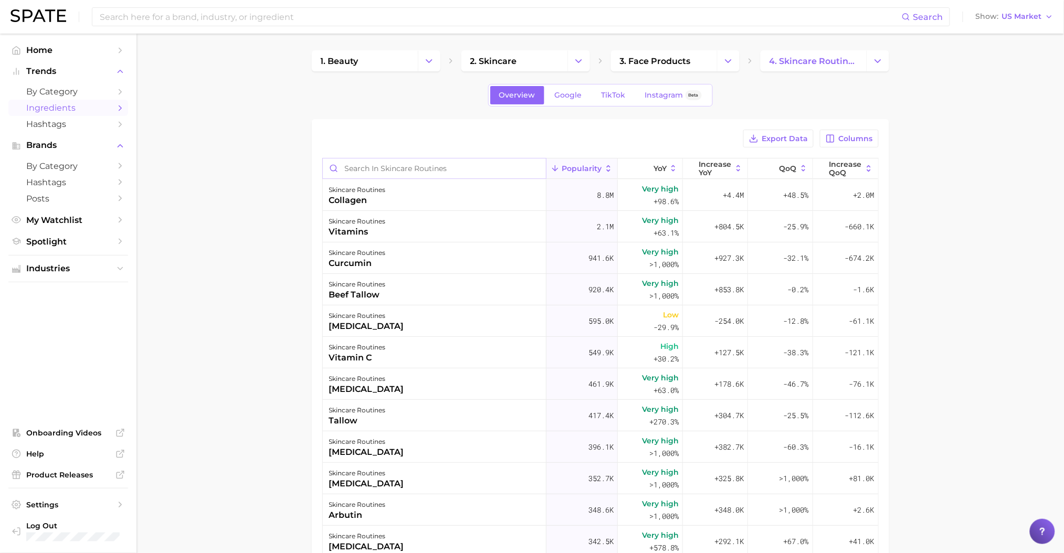
click at [884, 70] on button "Change Category" at bounding box center [877, 60] width 23 height 21
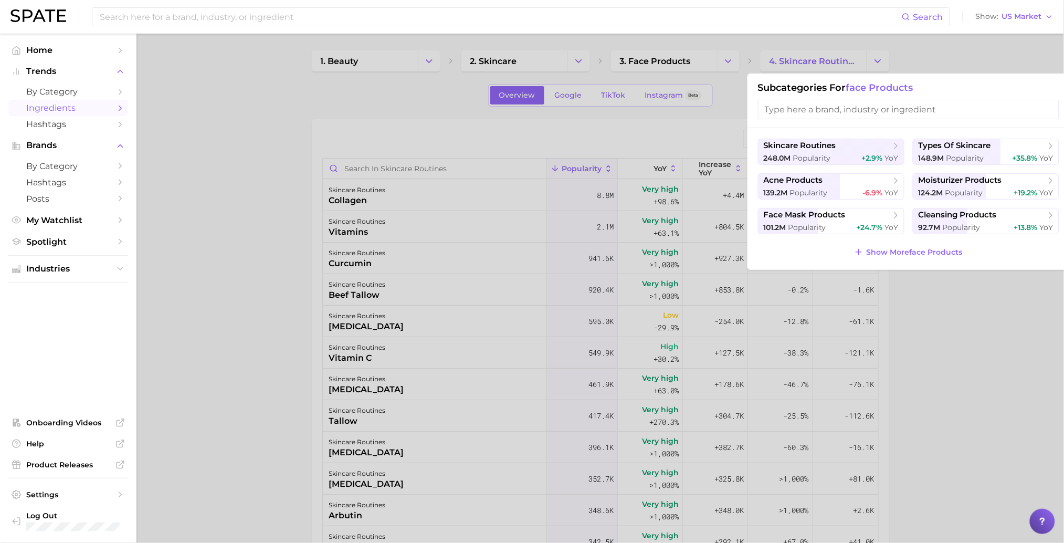
click at [988, 182] on span "moisturizer products" at bounding box center [959, 180] width 83 height 10
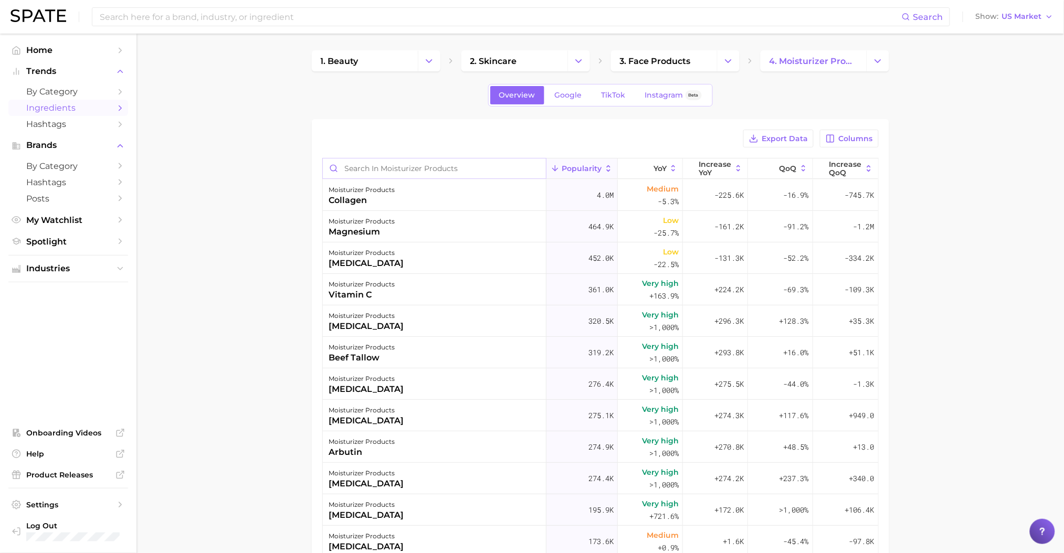
click at [380, 167] on input "Search in moisturizer products" at bounding box center [435, 168] width 224 height 20
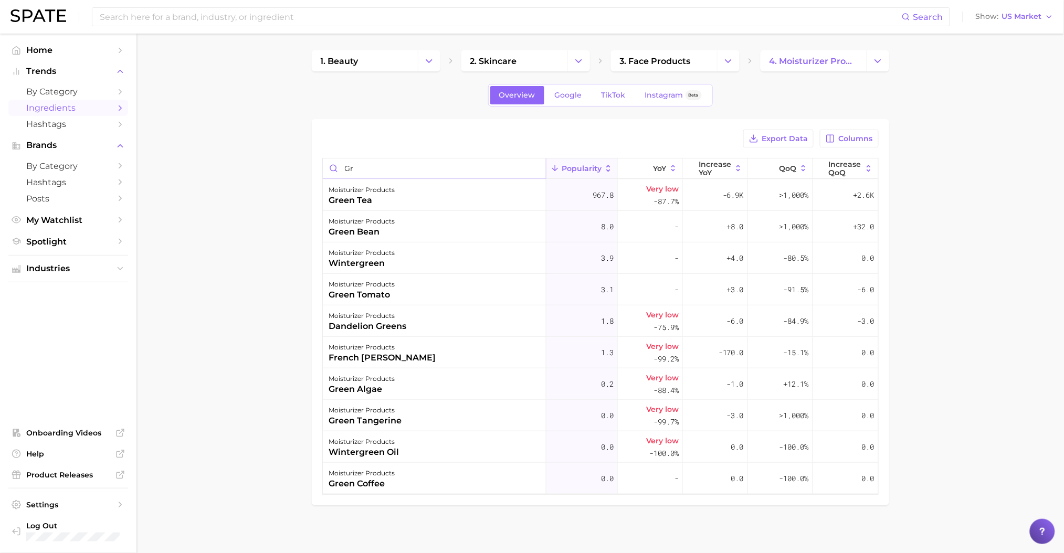
type input "g"
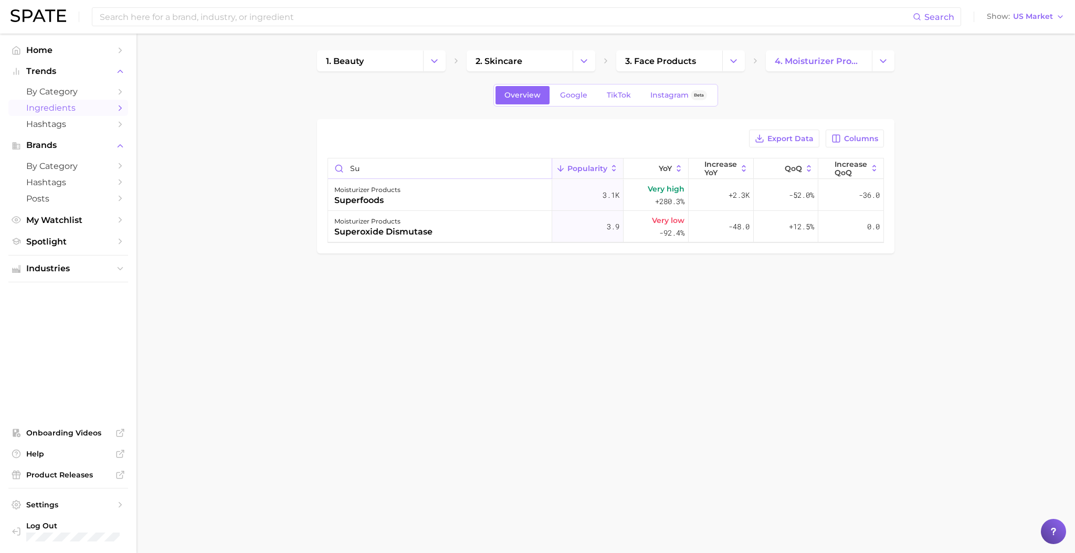
type input "s"
click at [875, 61] on button "Change Category" at bounding box center [883, 60] width 23 height 21
type input "matcha"
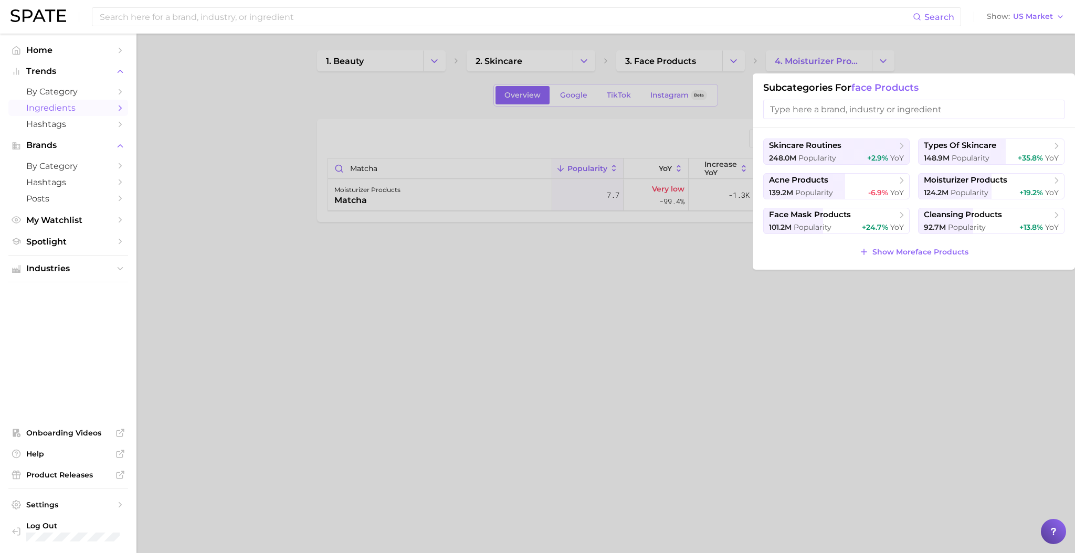
click at [987, 150] on span "types of skincare" at bounding box center [960, 146] width 72 height 10
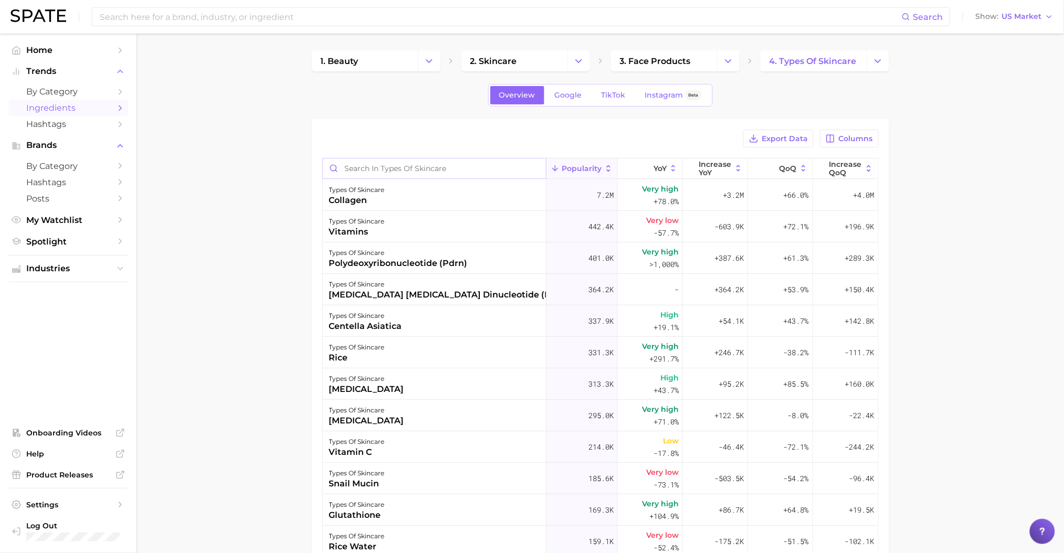
click at [482, 166] on input "Search in types of skincare" at bounding box center [435, 168] width 224 height 20
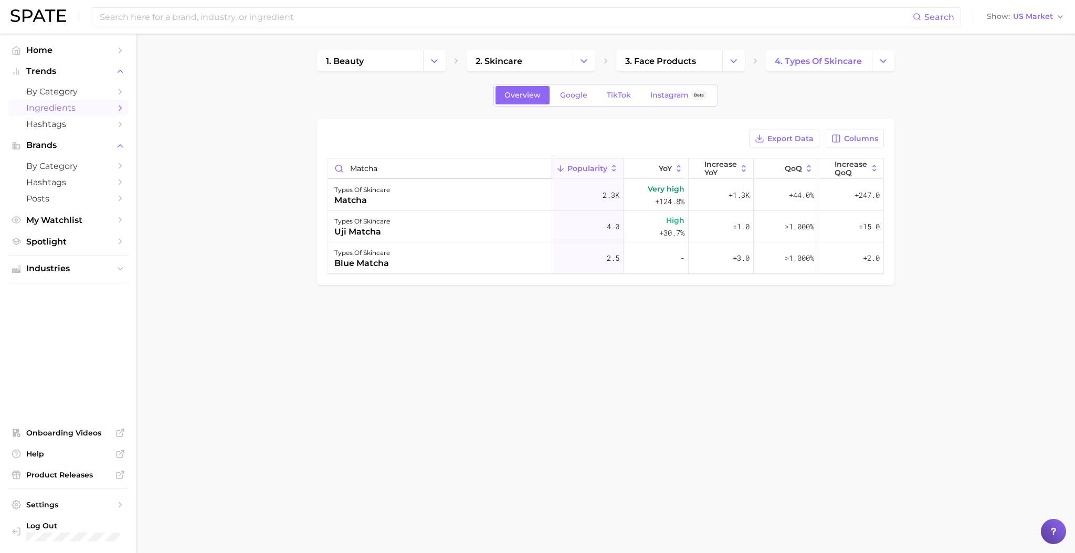
type input "matcha"
